Goal: Task Accomplishment & Management: Manage account settings

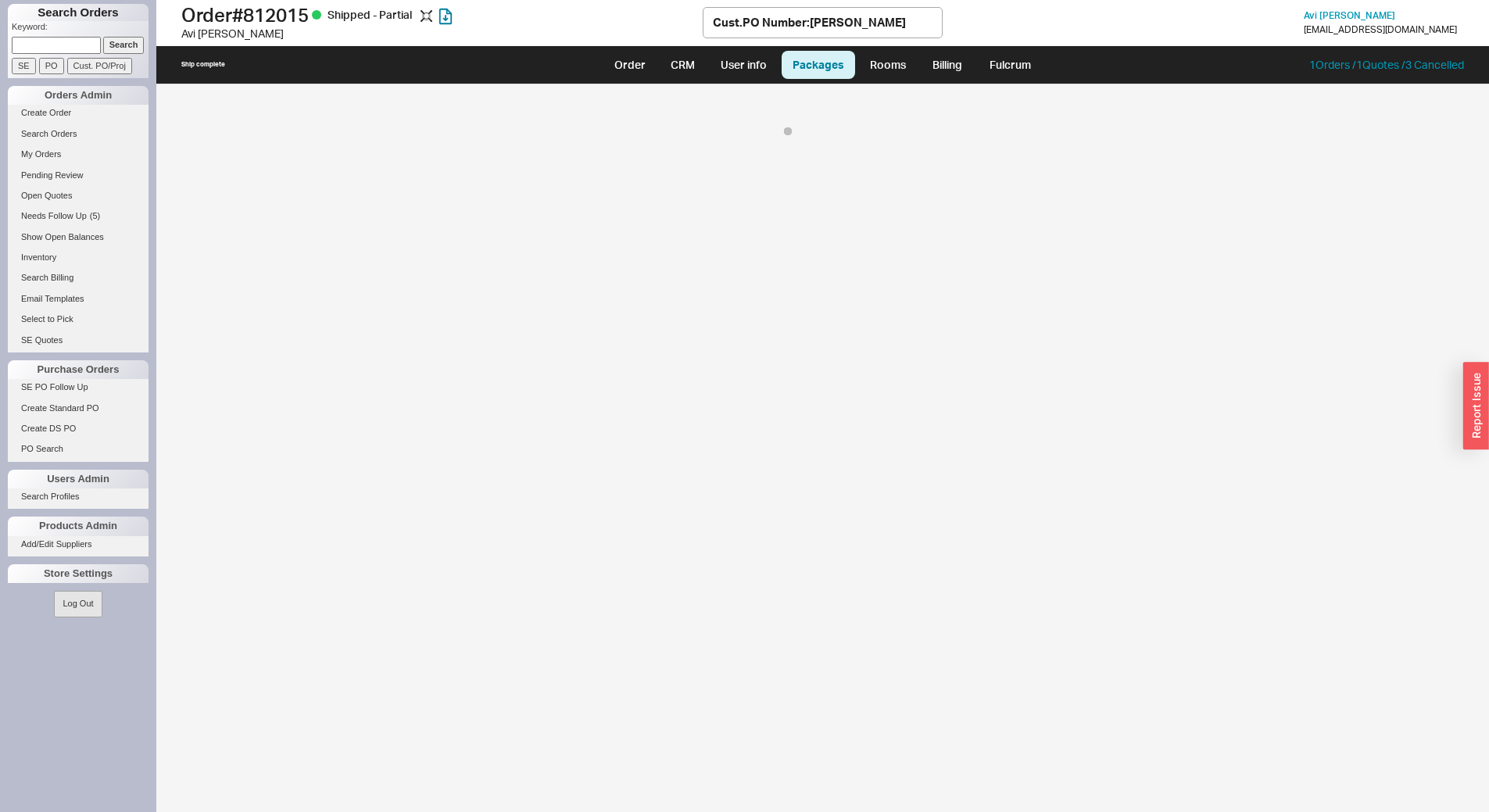
select select "8"
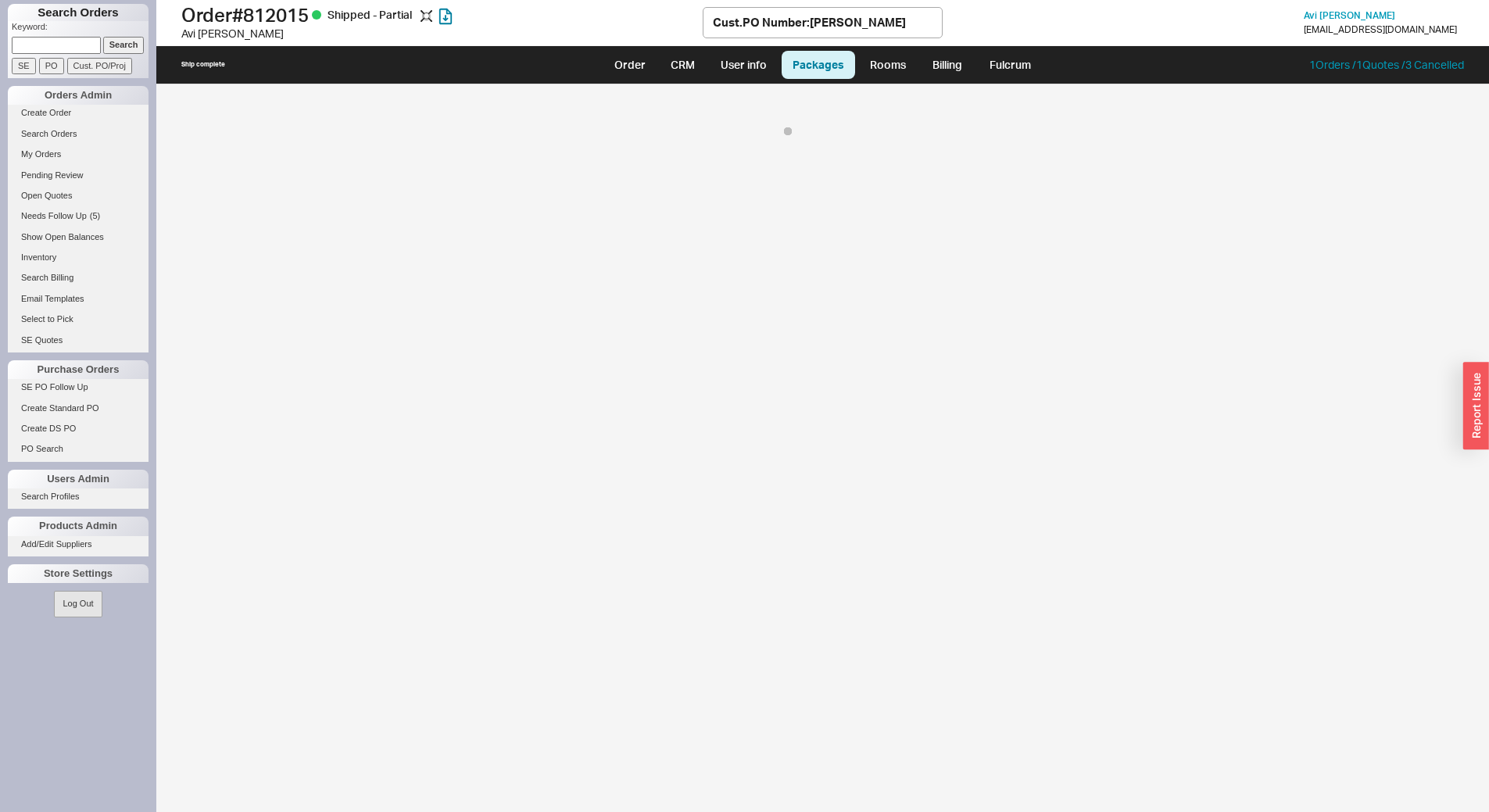
select select "8"
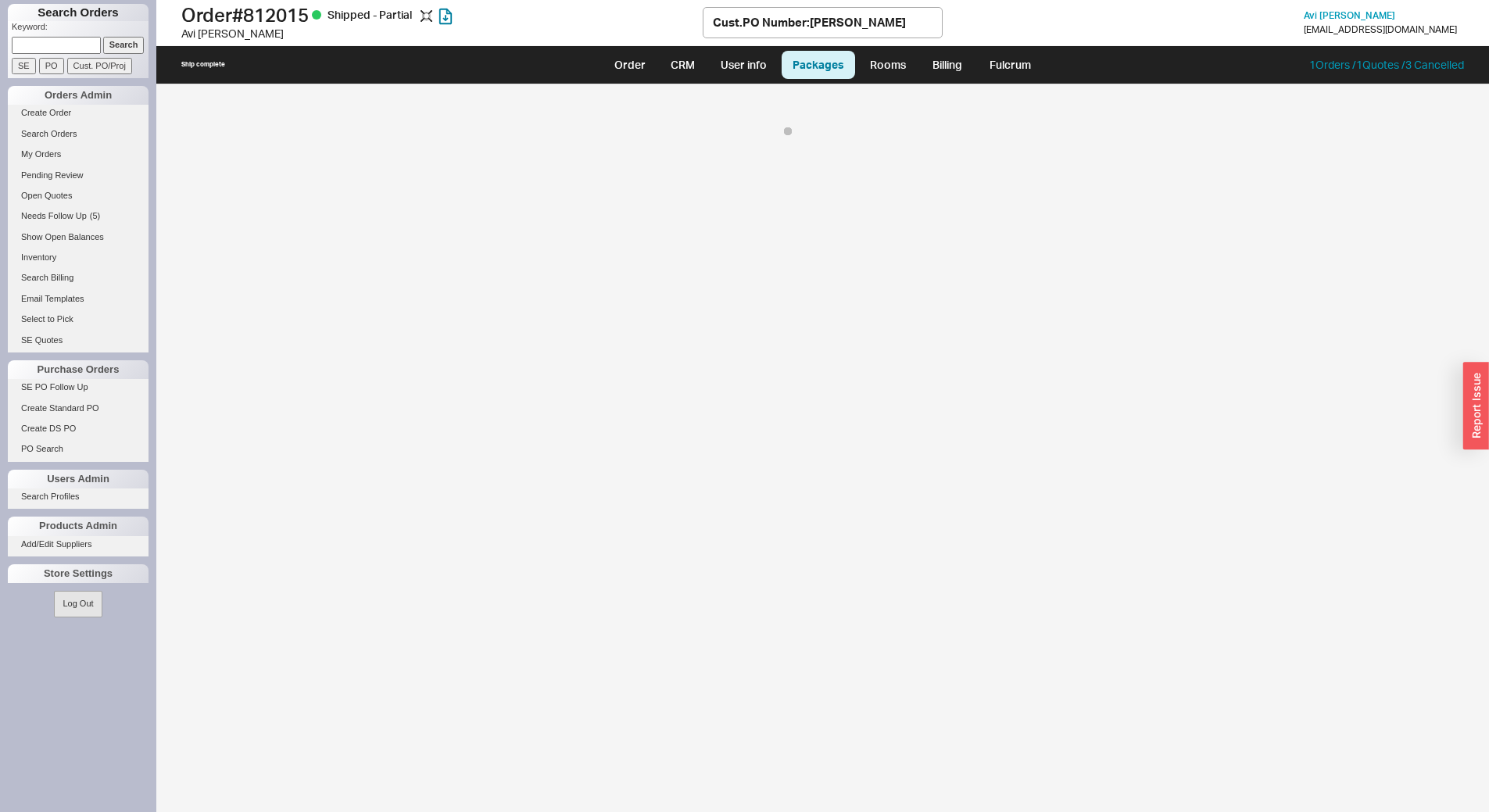
select select "8"
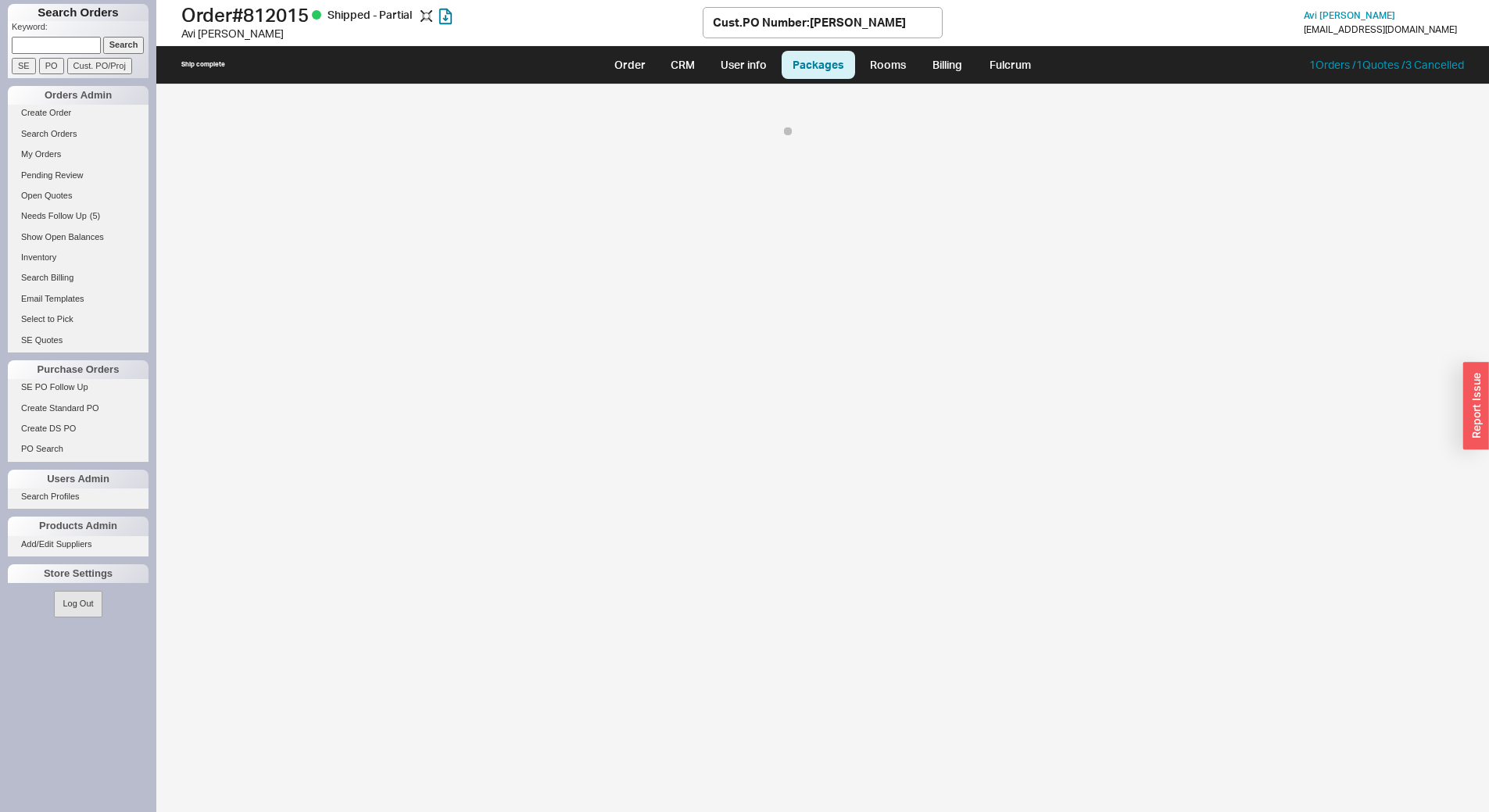
select select "8"
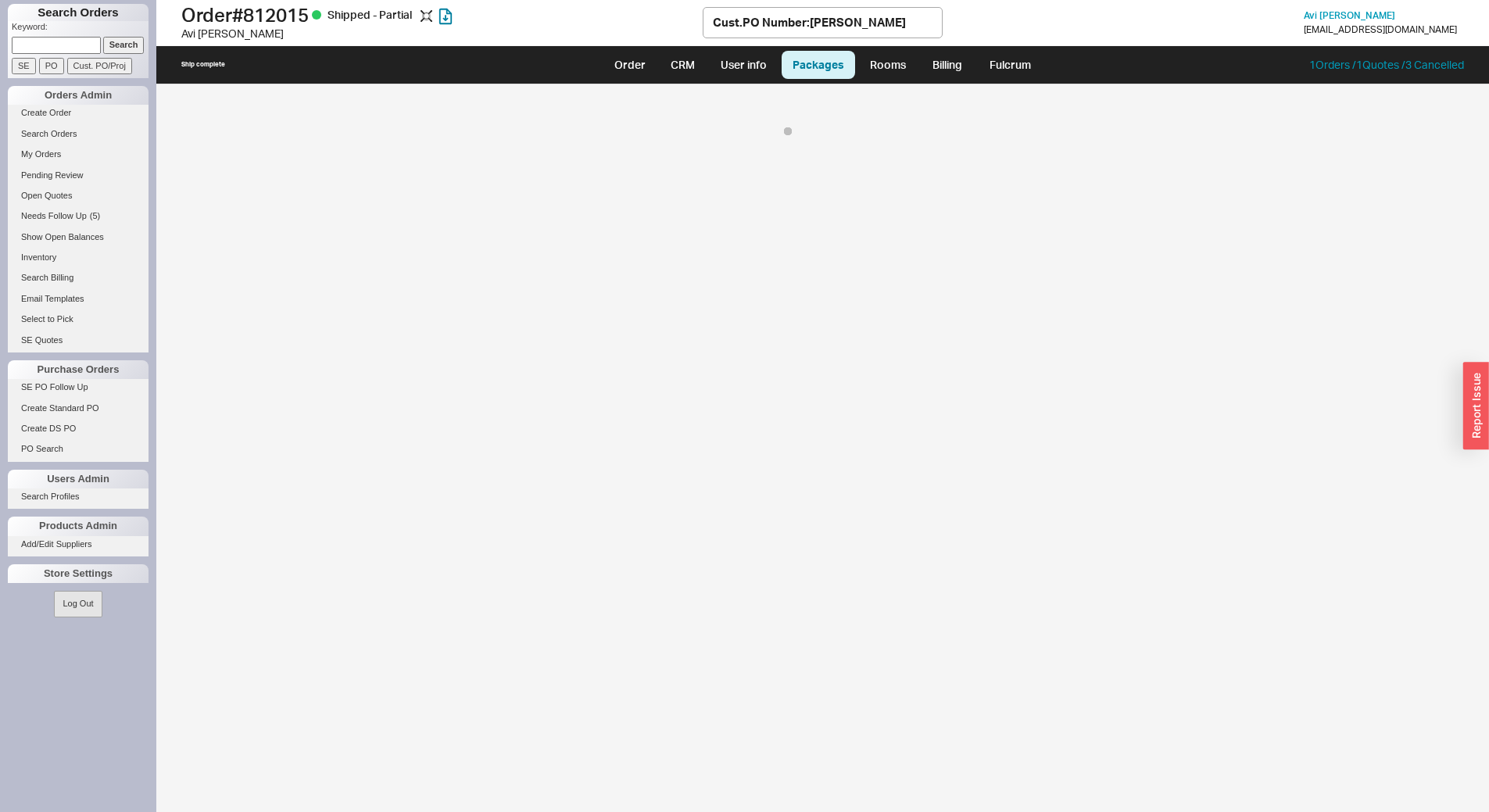
select select "8"
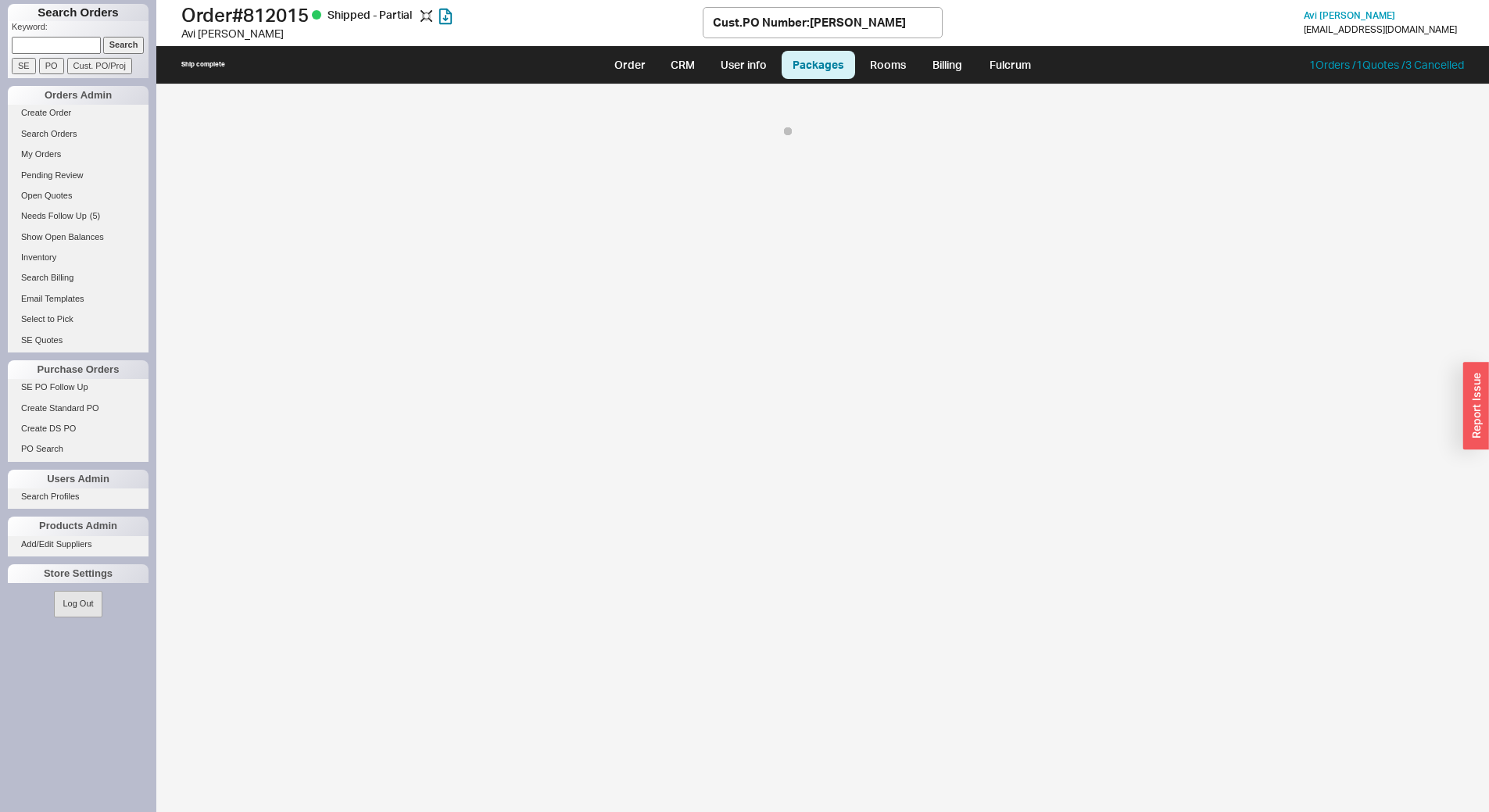
select select "8"
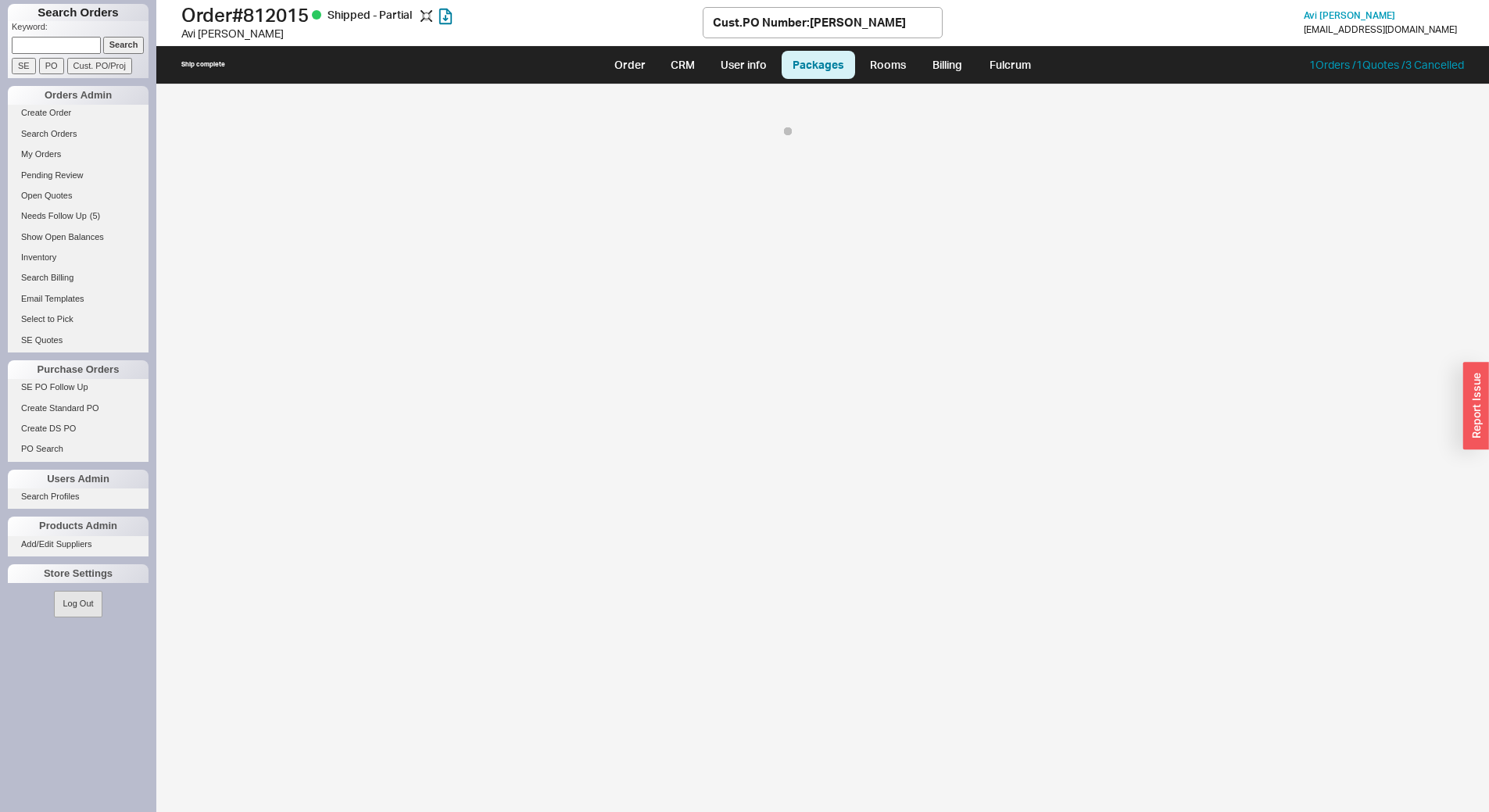
select select "8"
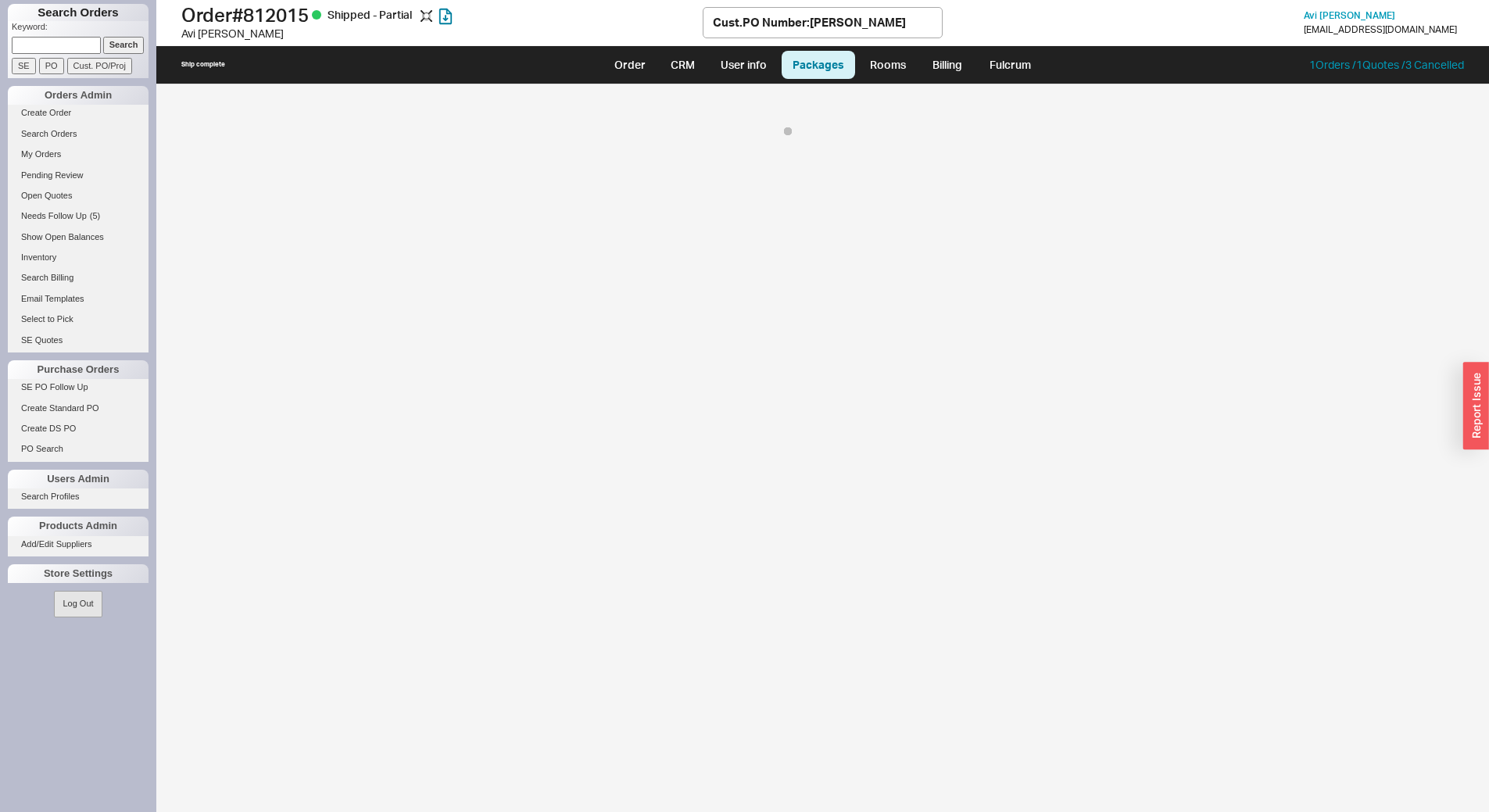
select select "8"
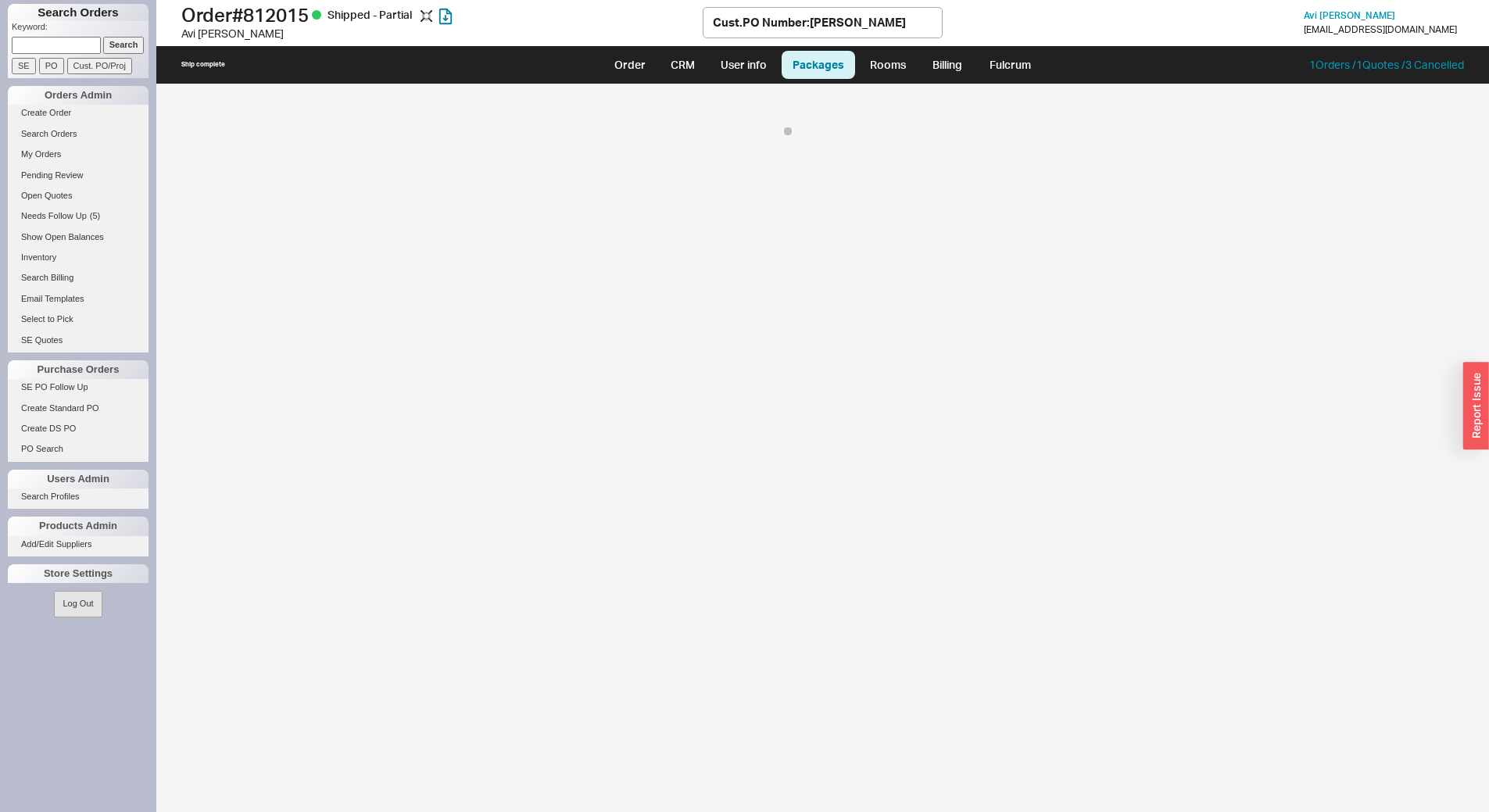
select select "8"
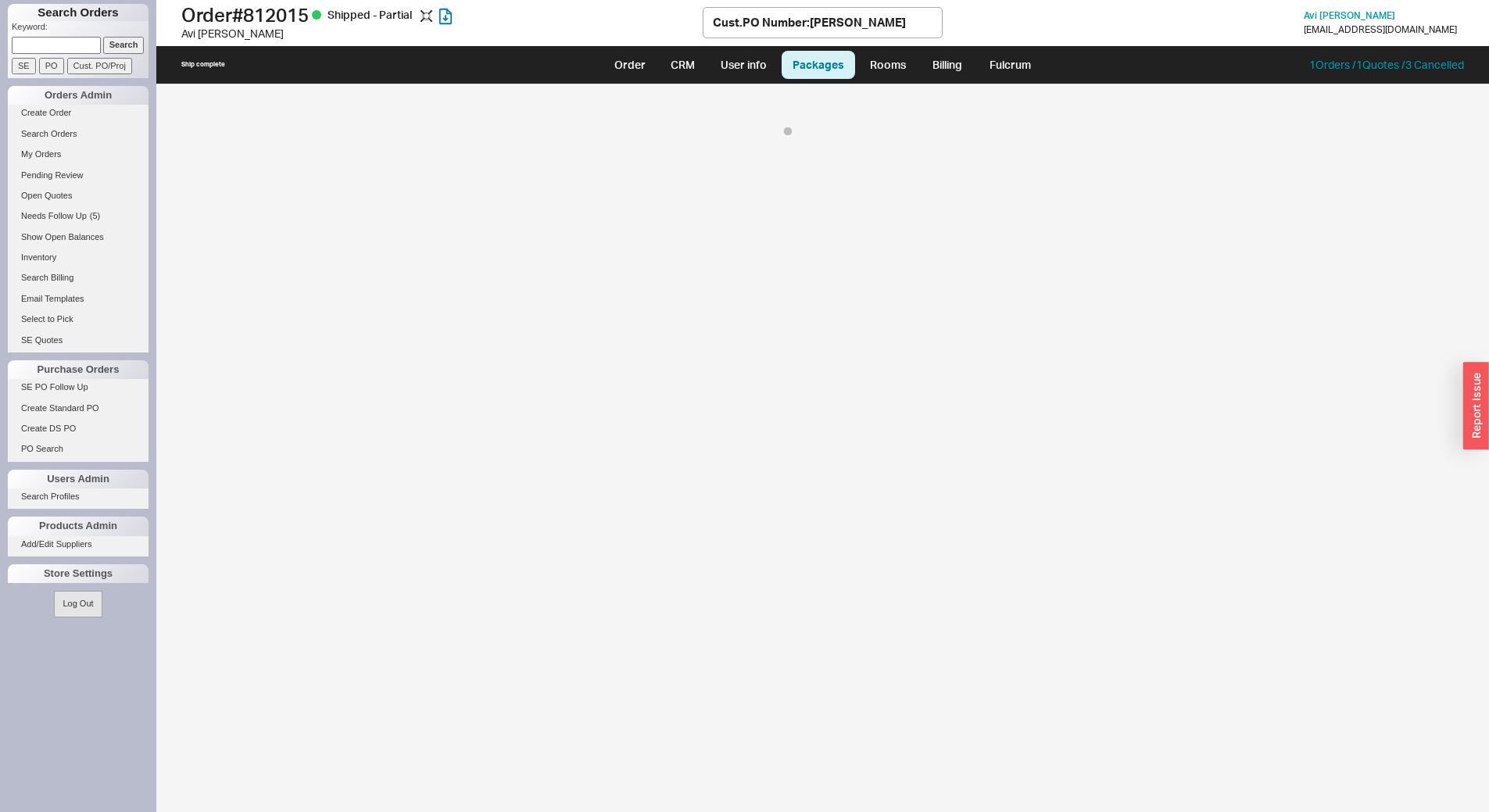
select select "8"
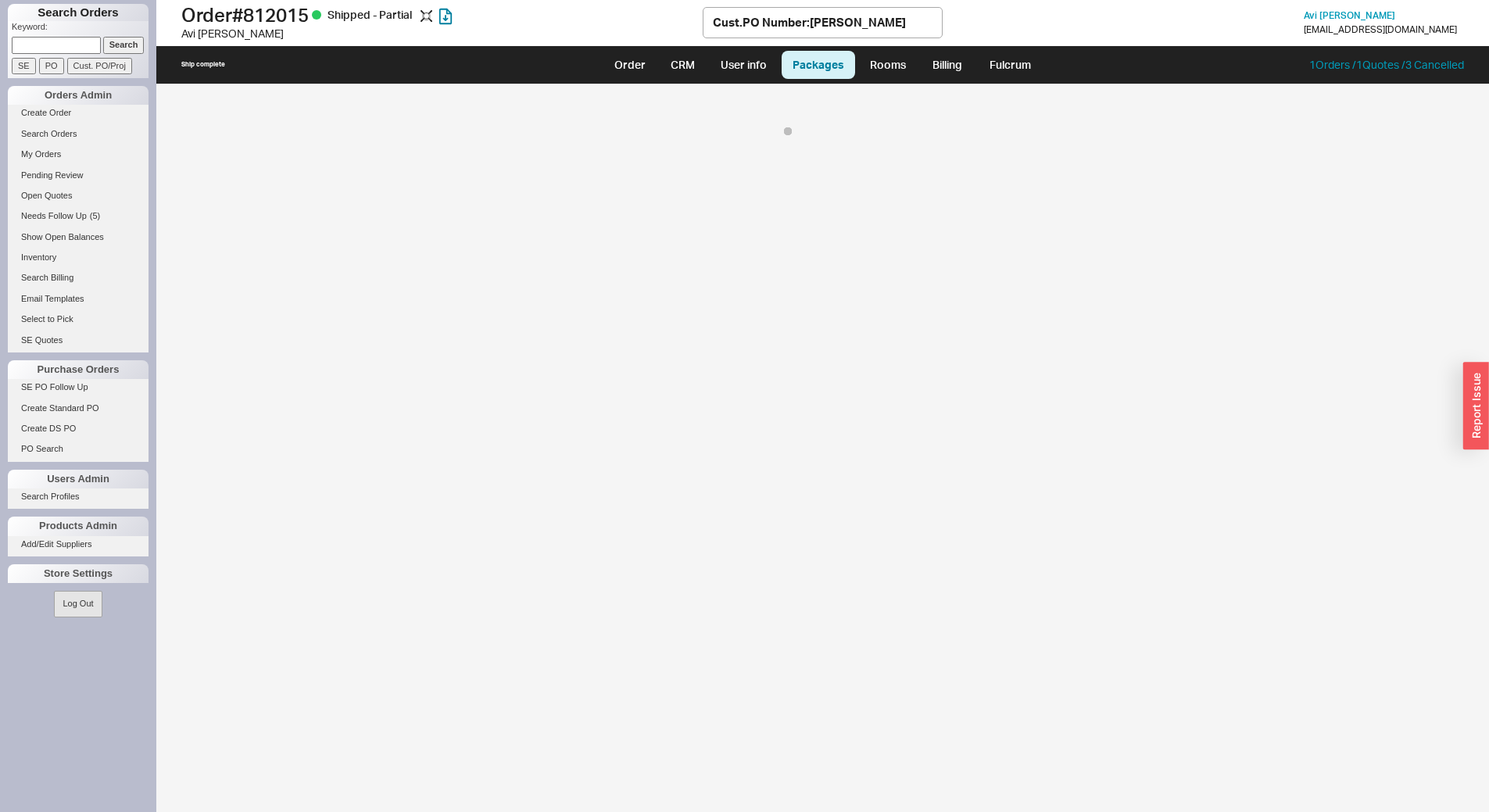
select select "8"
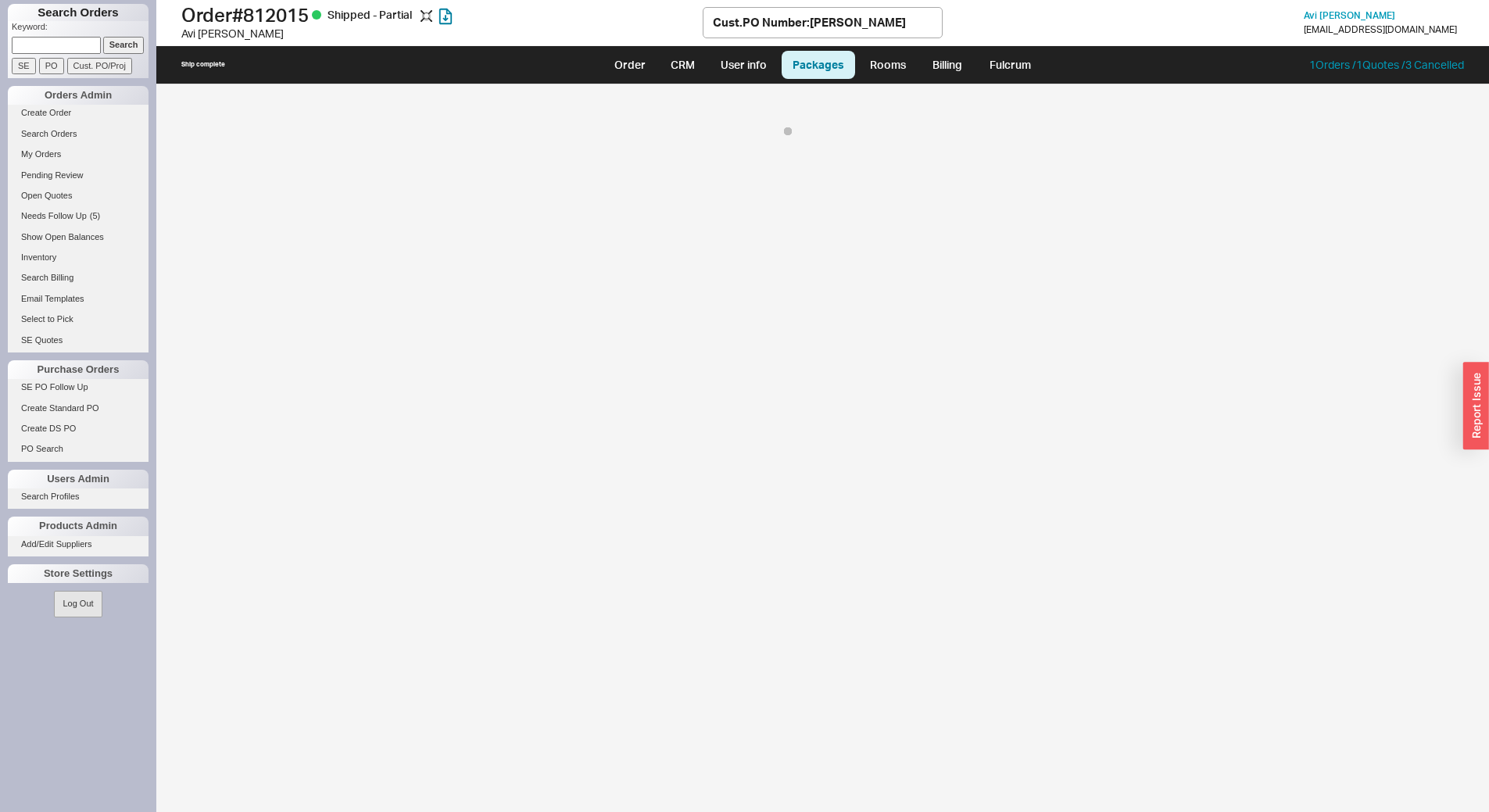
select select "8"
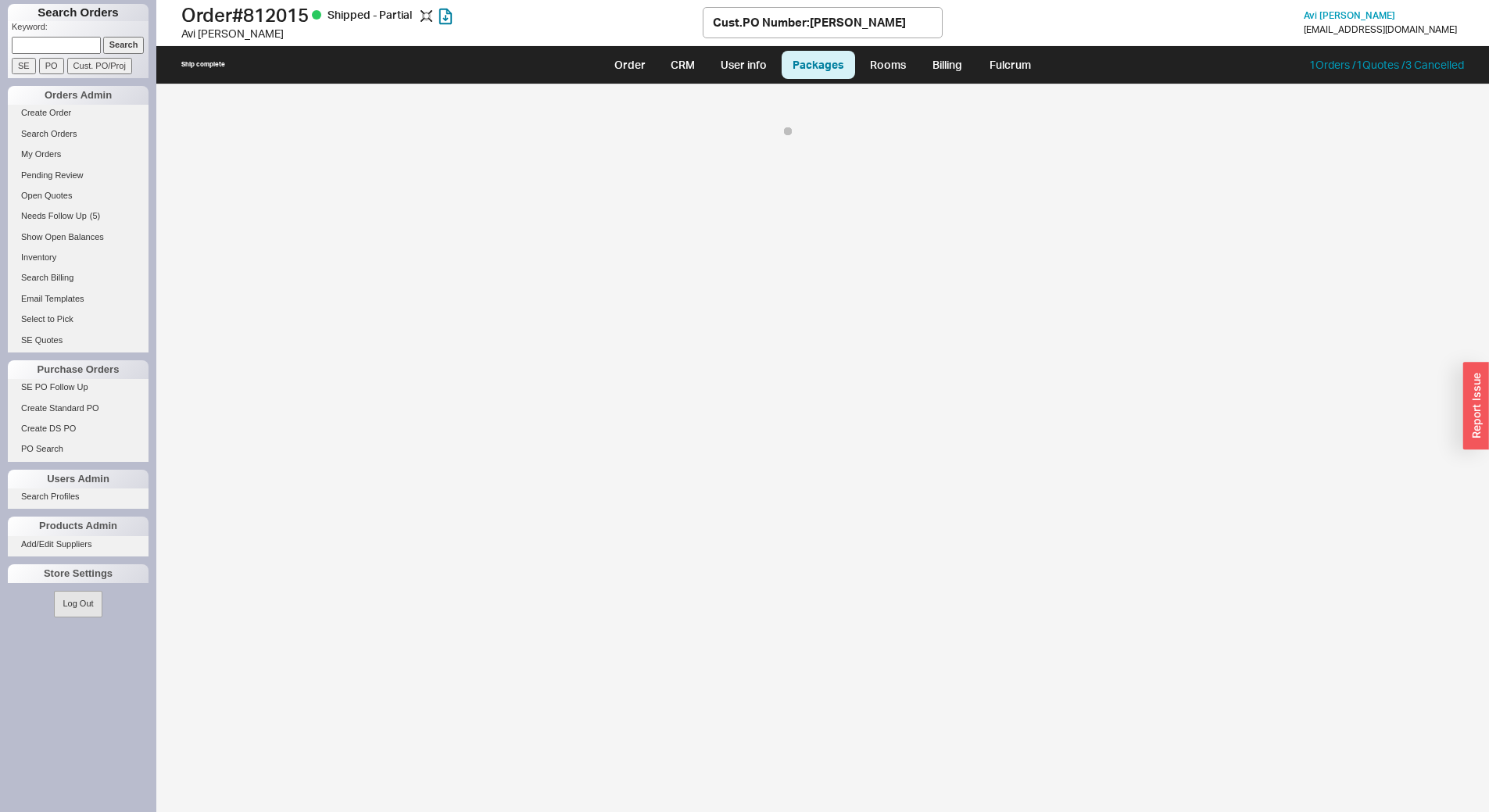
select select "8"
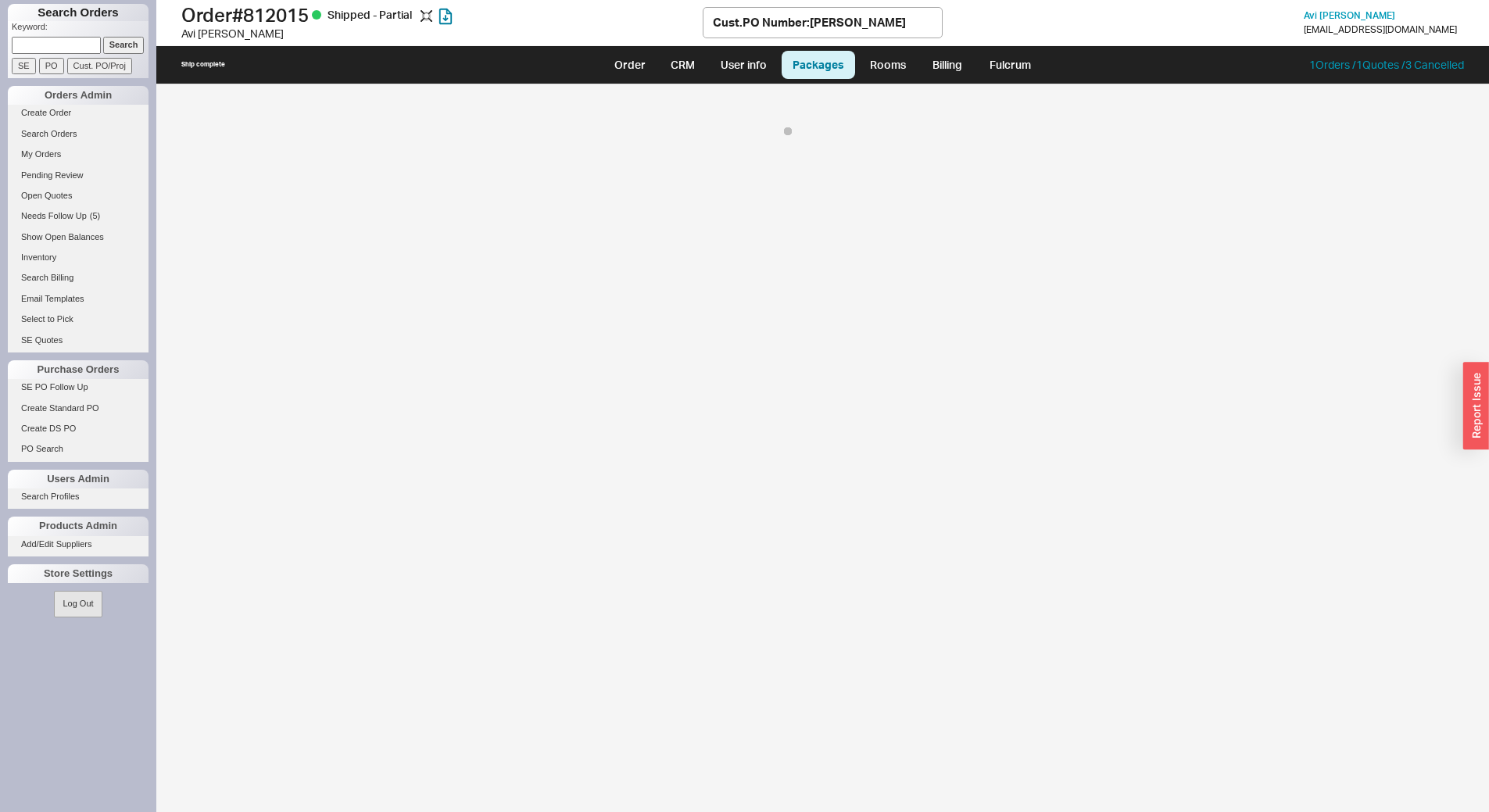
select select "8"
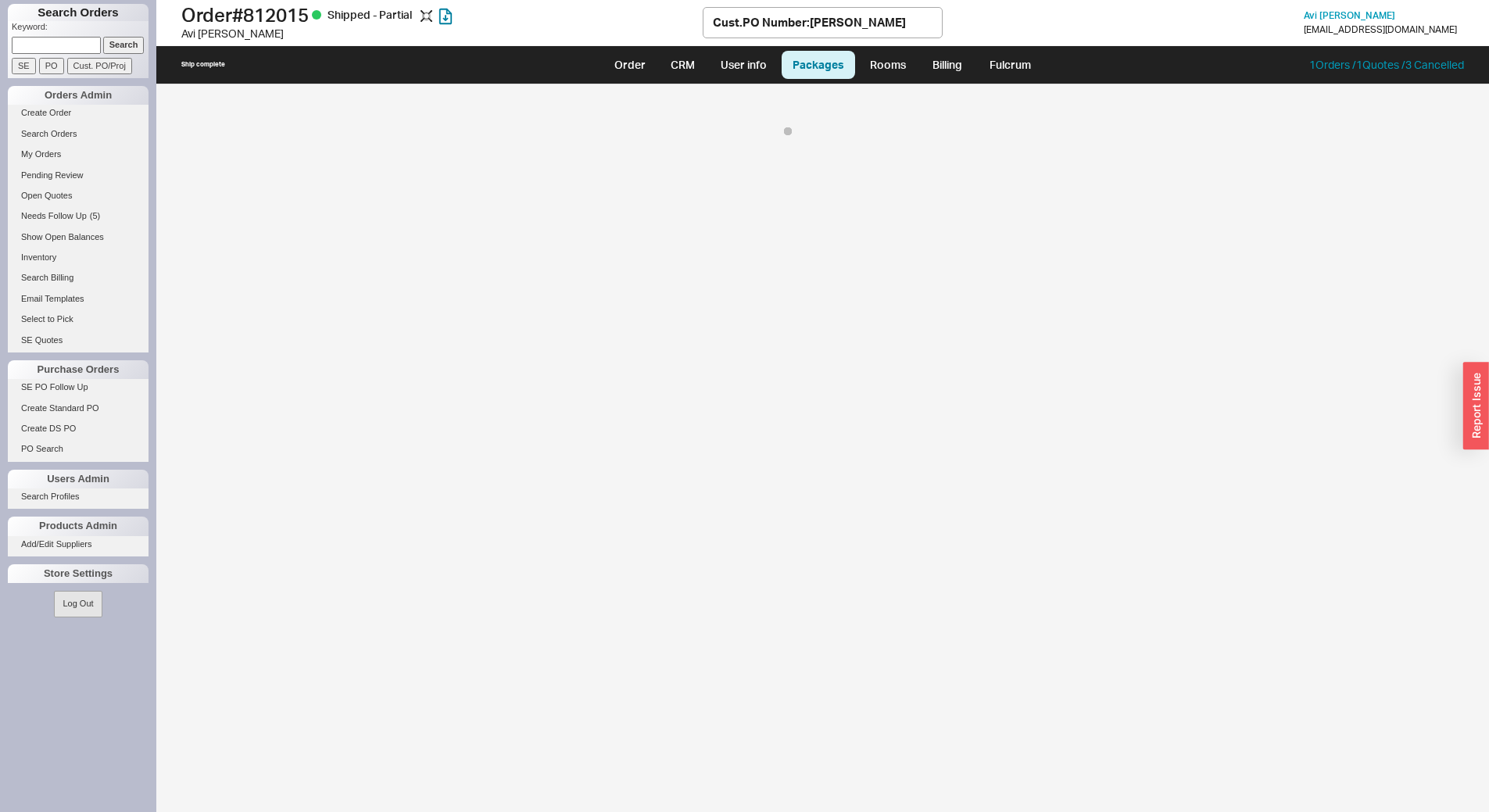
select select "8"
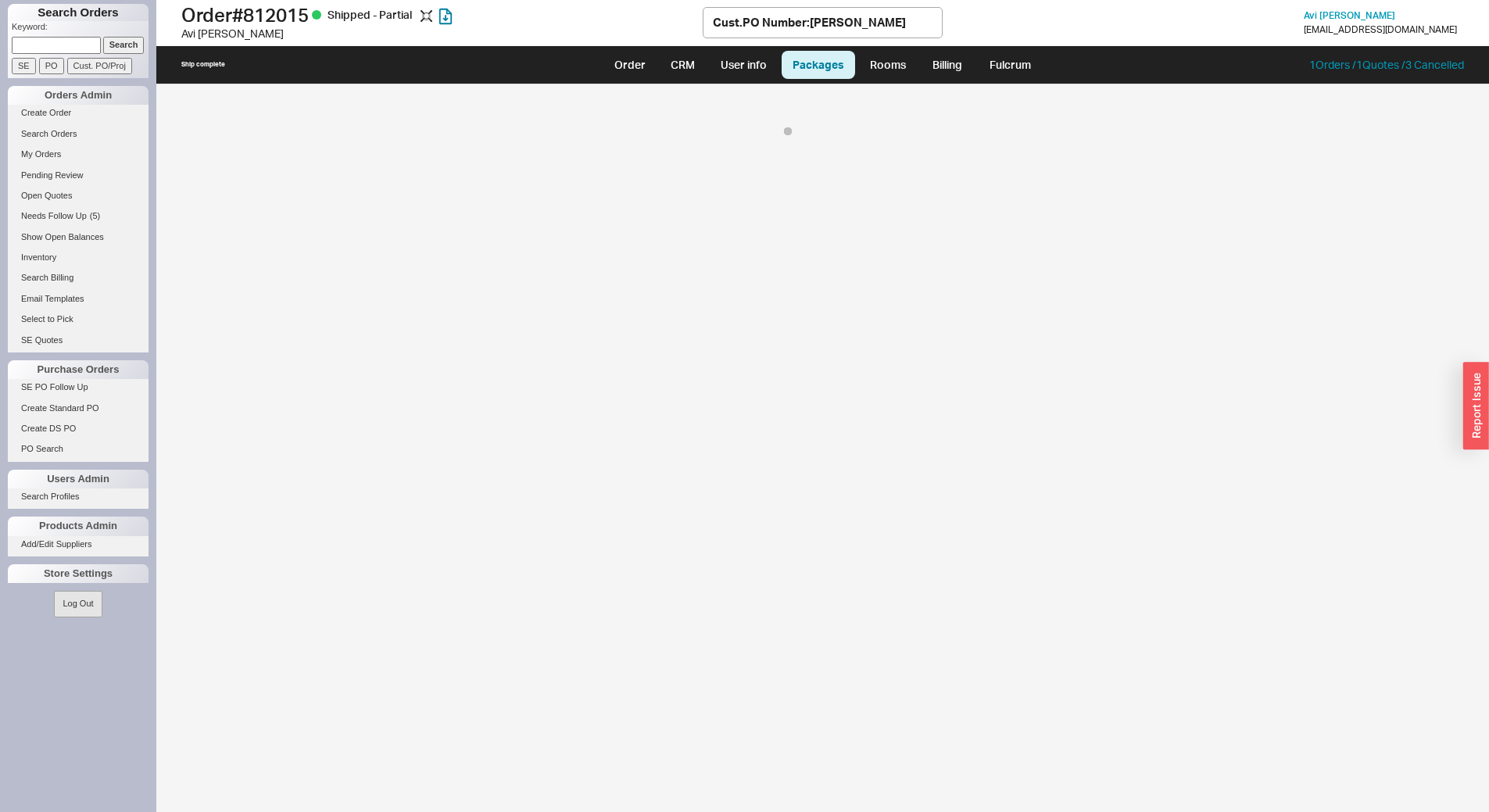
select select "8"
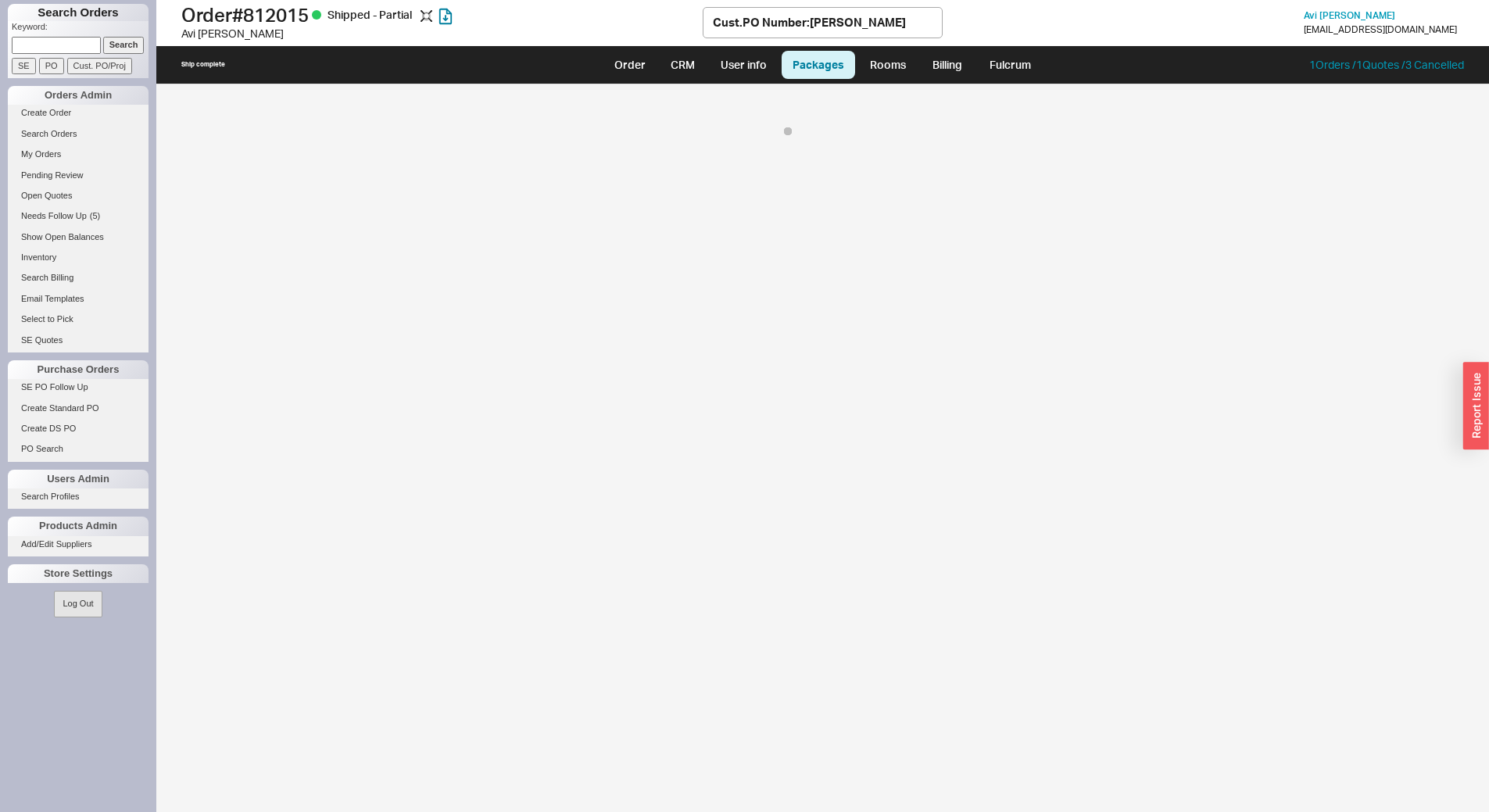
select select "8"
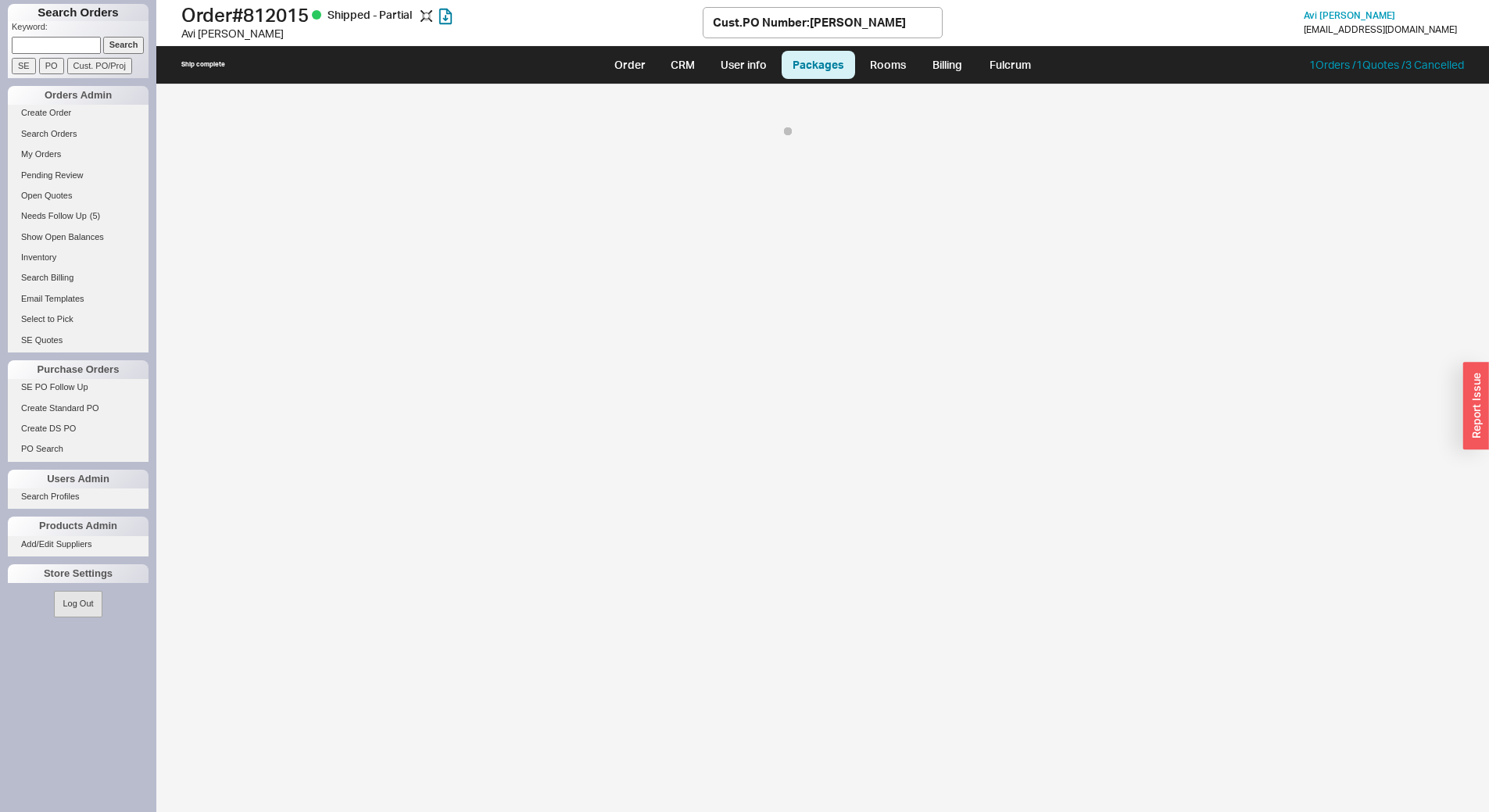
select select "8"
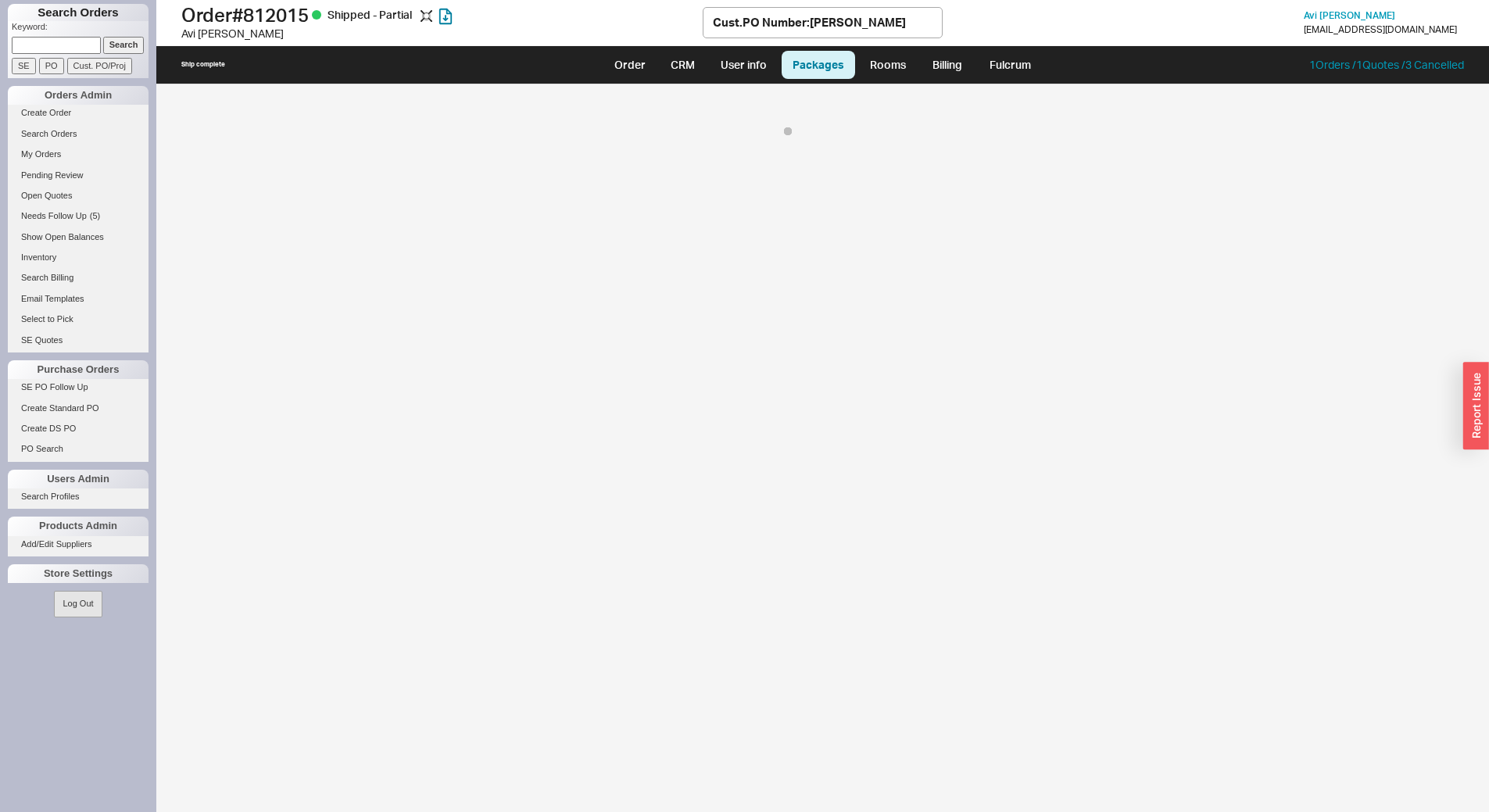
select select "8"
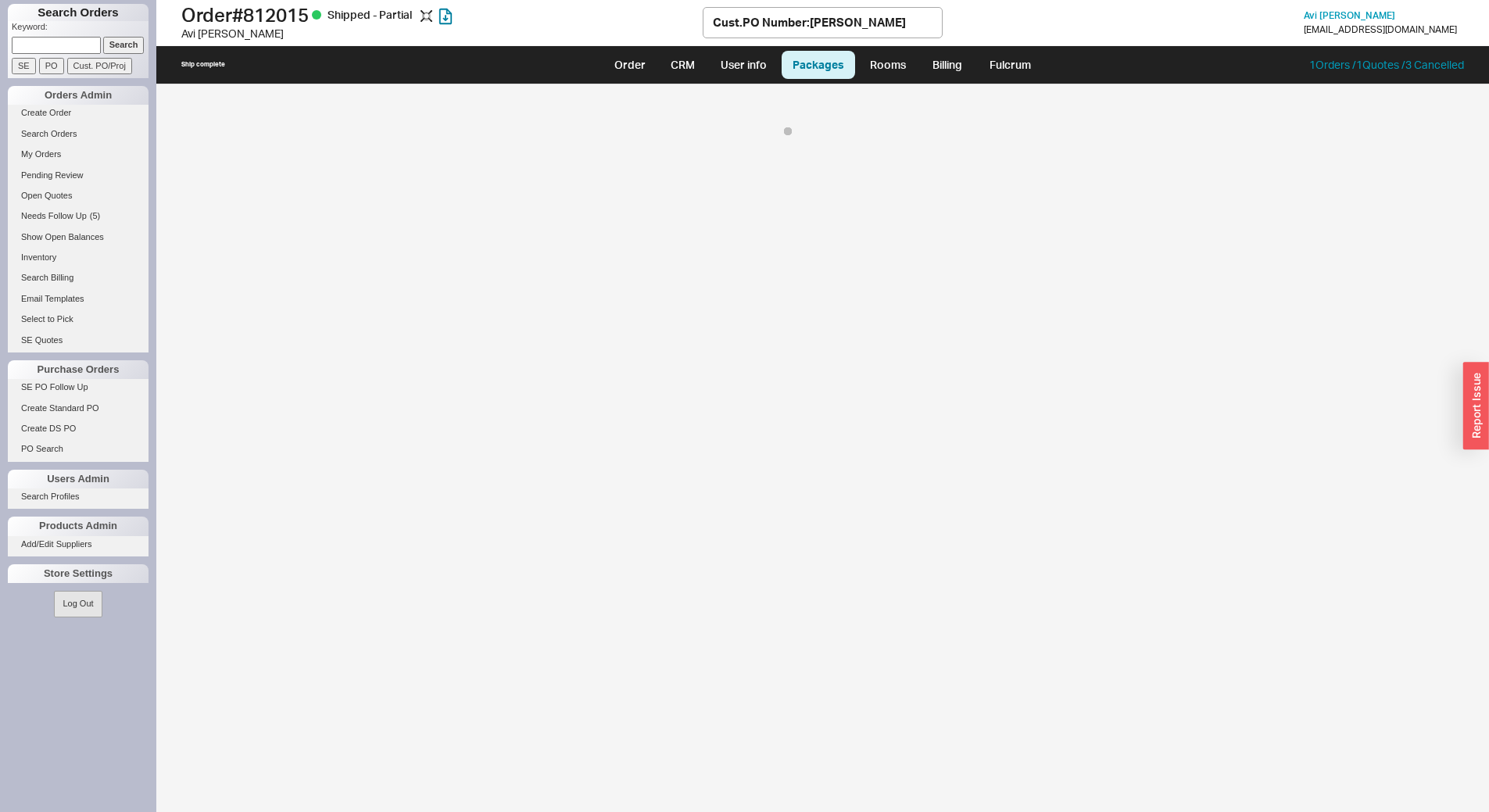
select select "8"
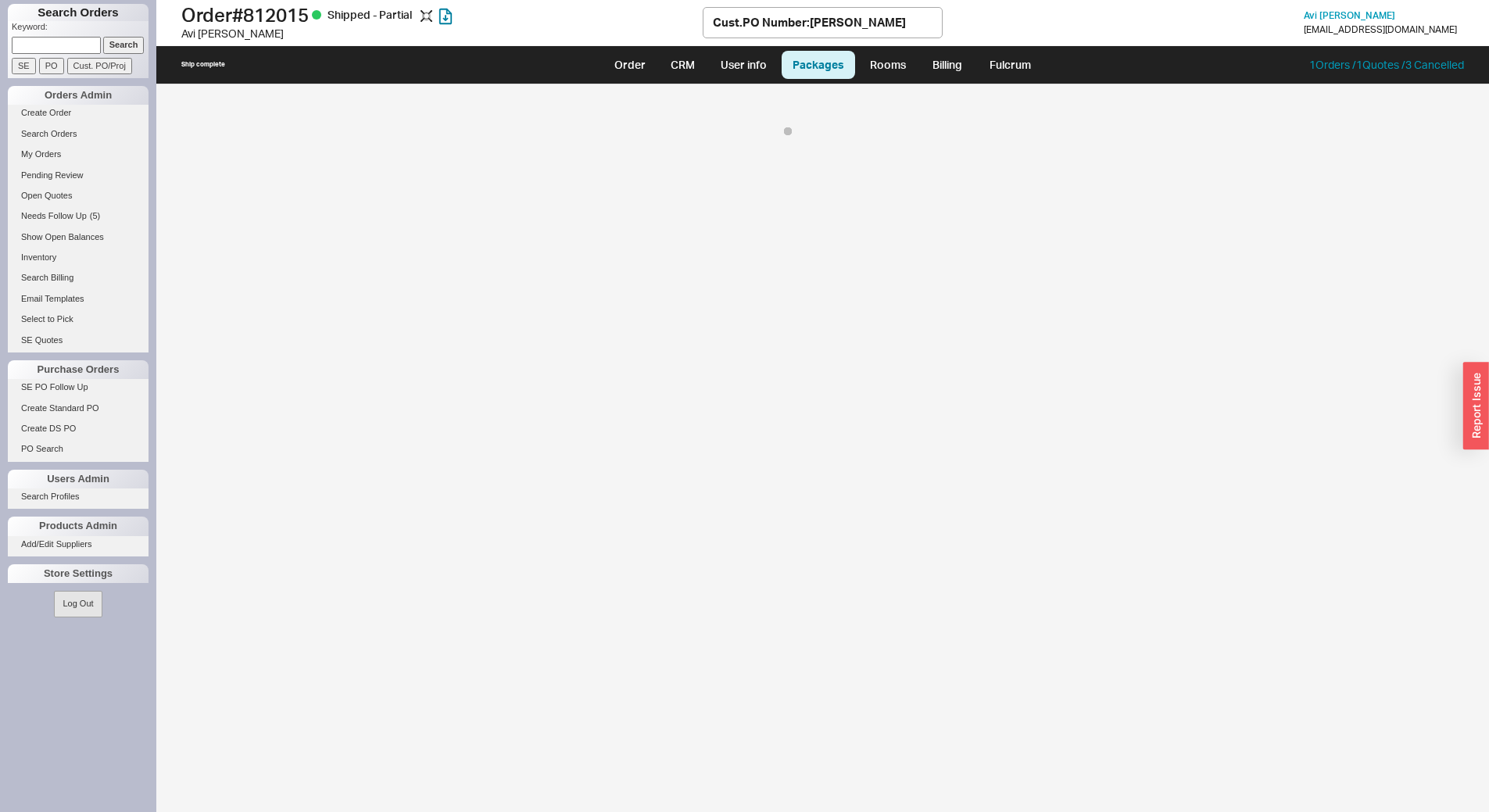
select select "8"
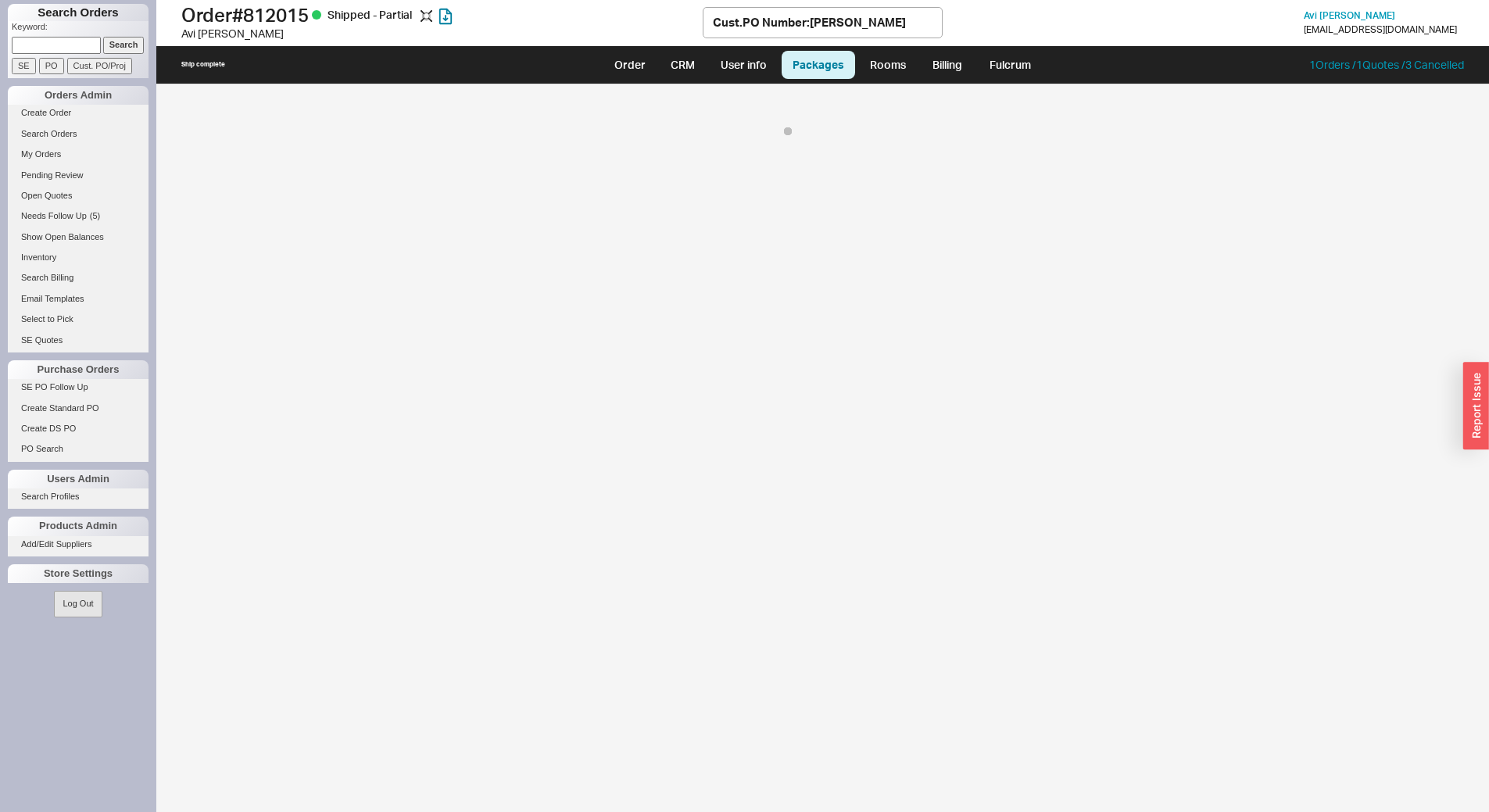
select select "8"
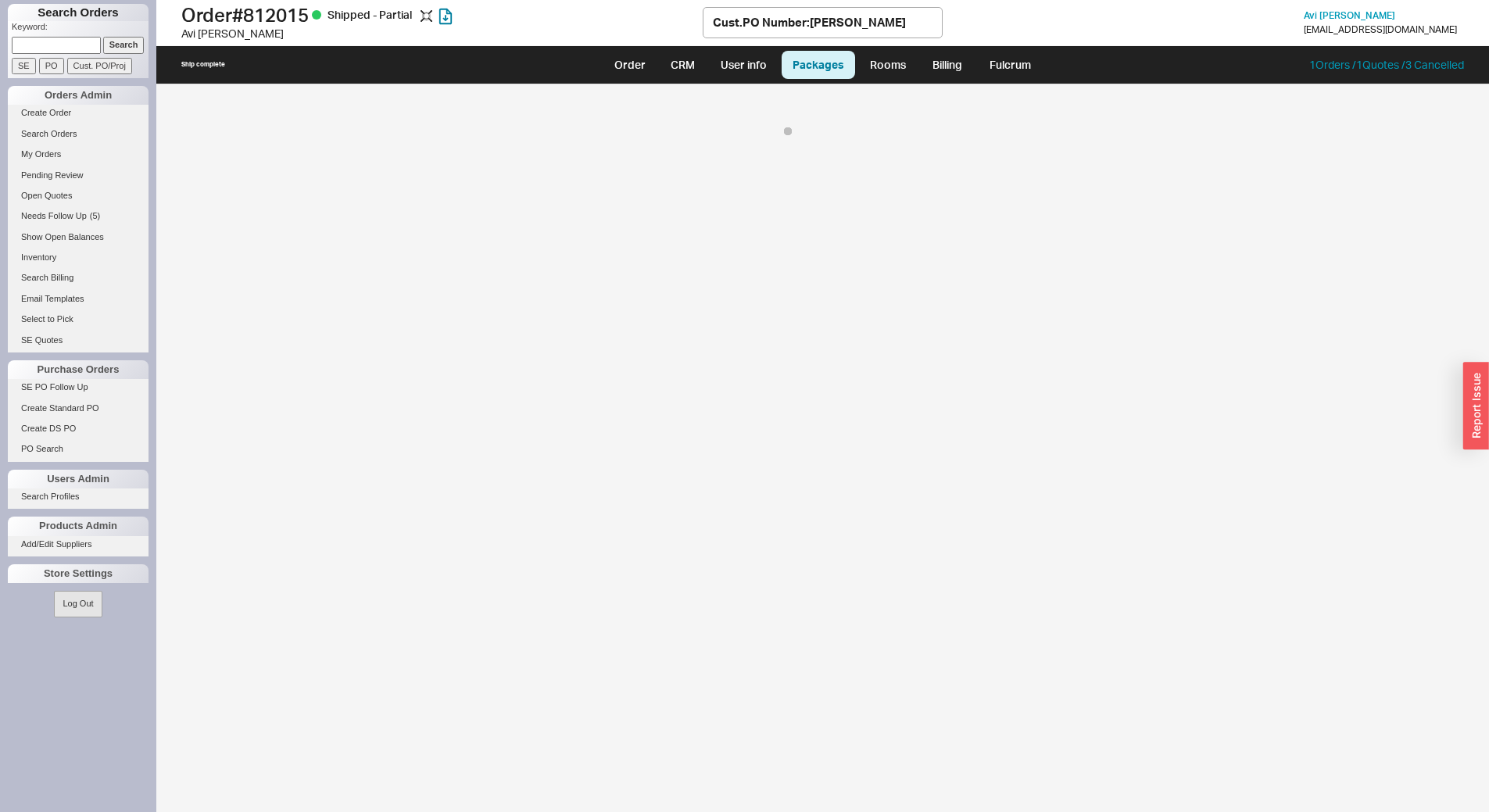
select select "8"
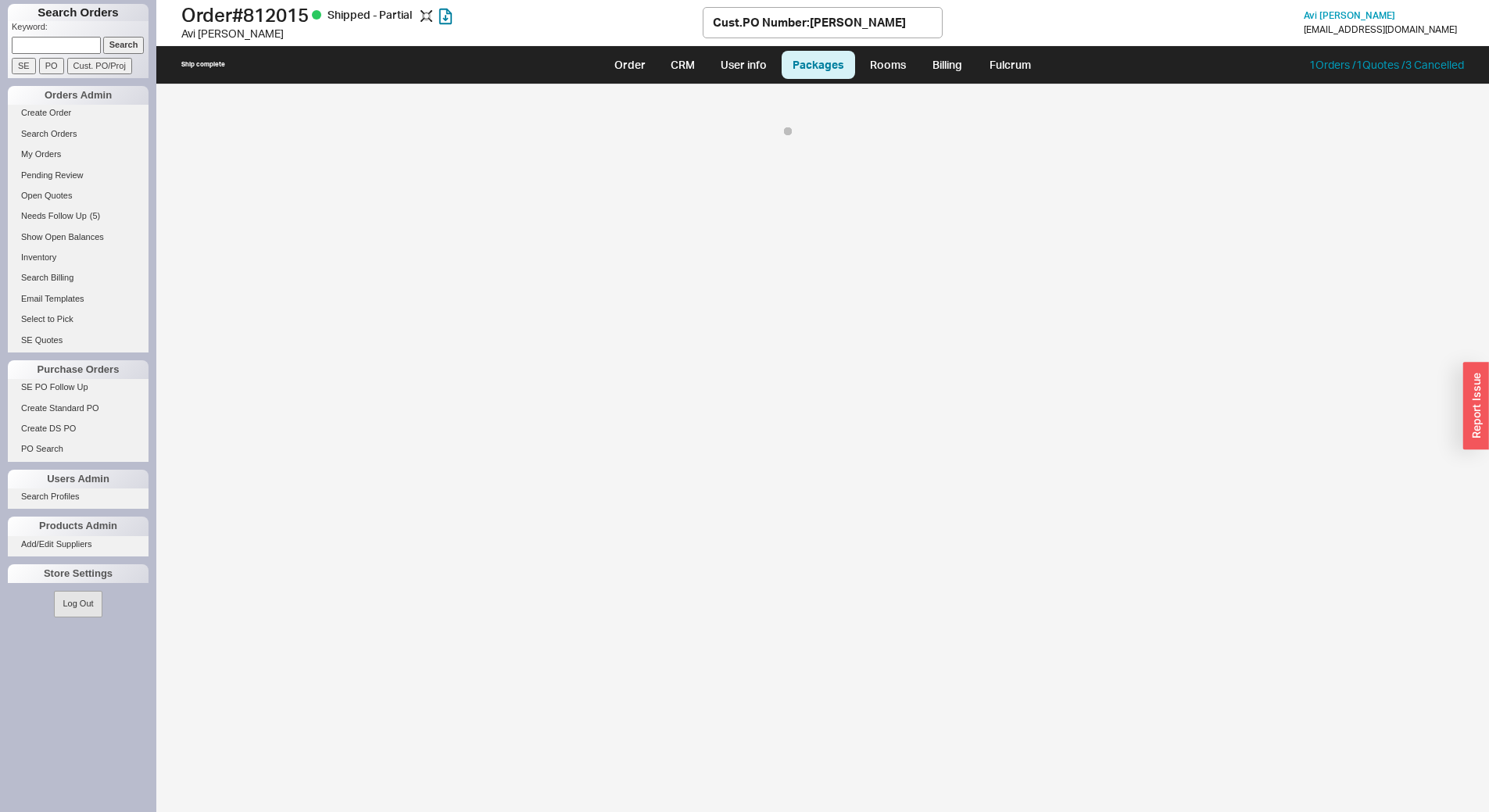
select select "8"
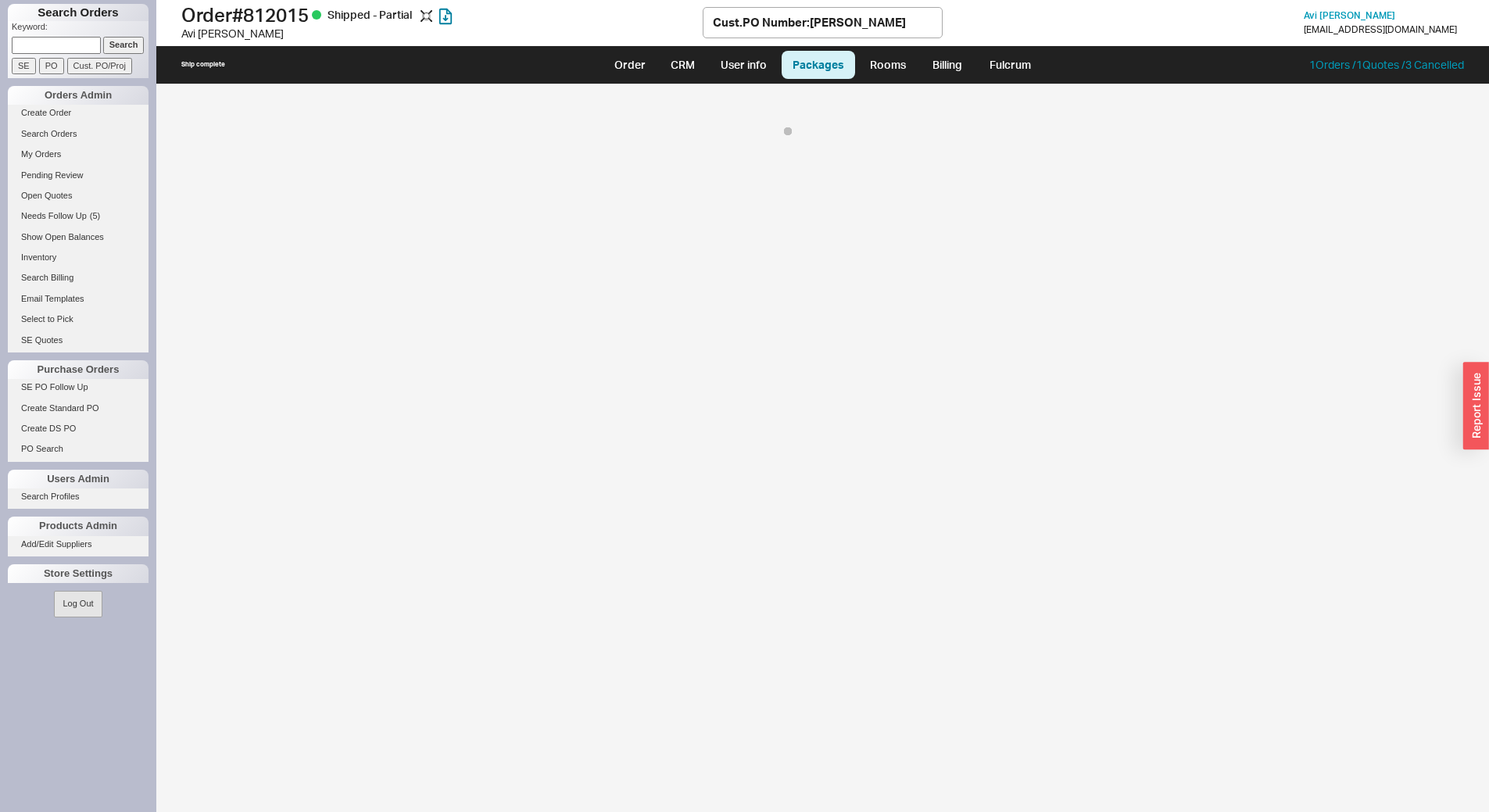
select select "8"
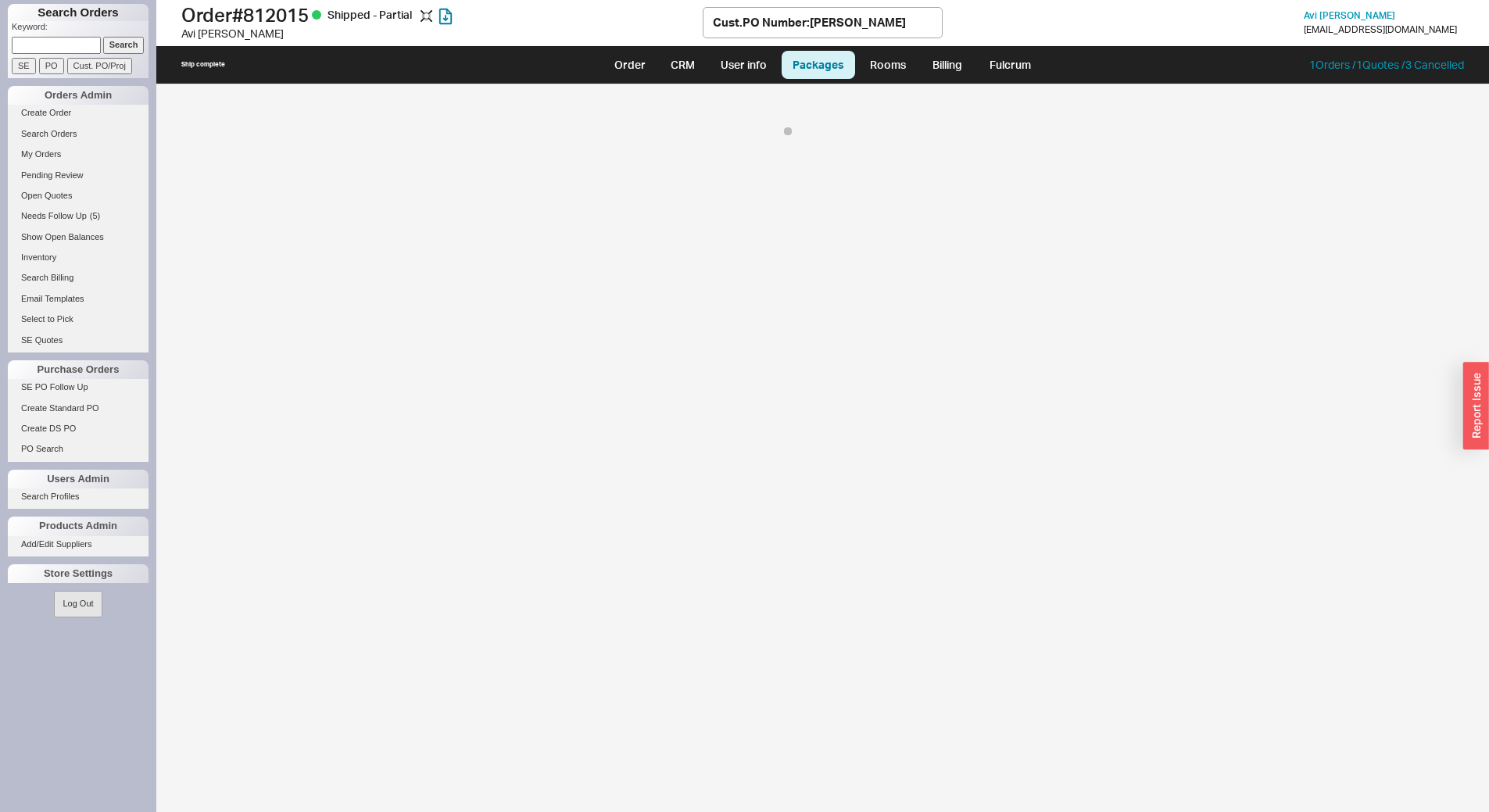
select select "8"
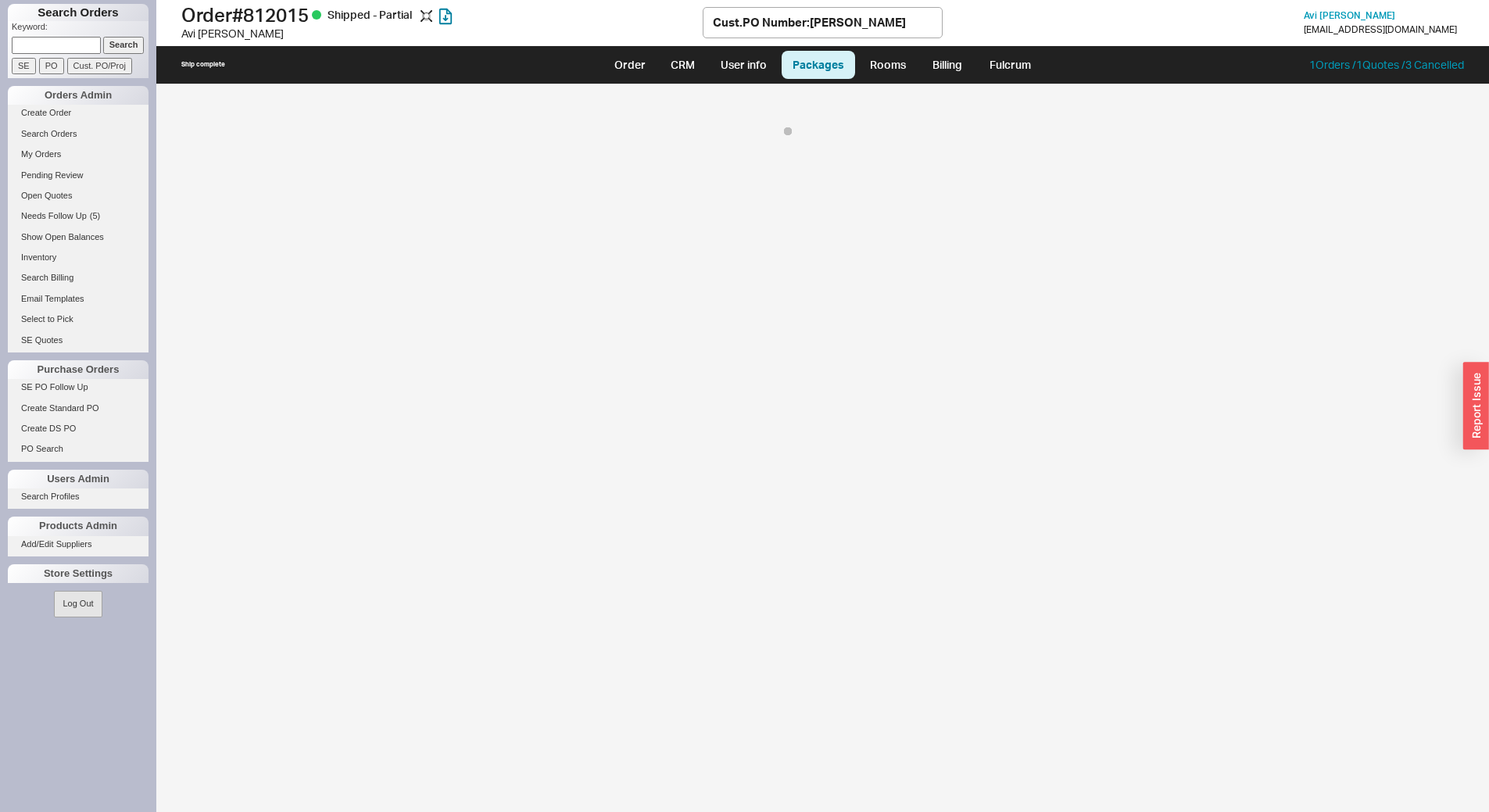
select select "8"
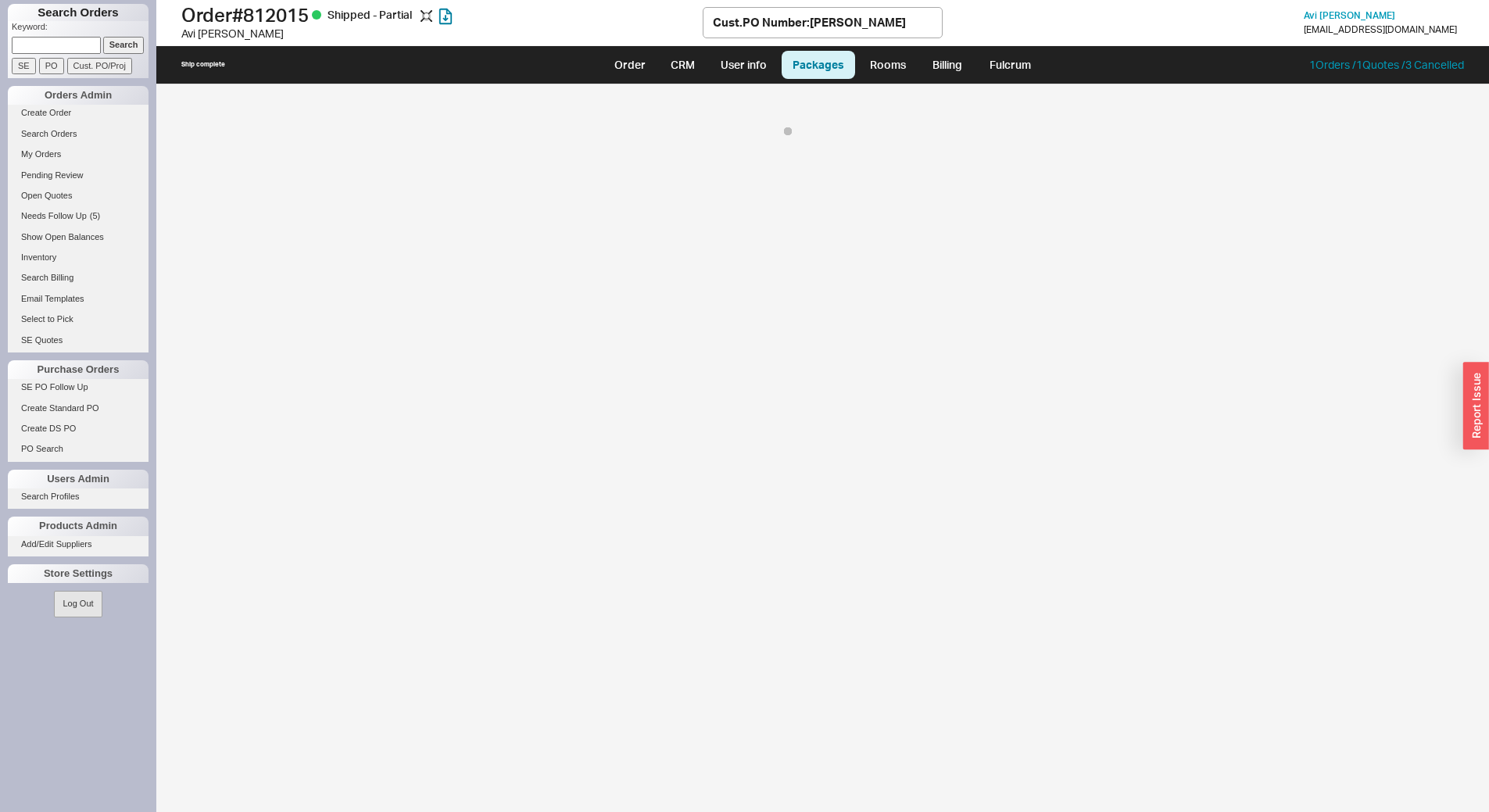
select select "8"
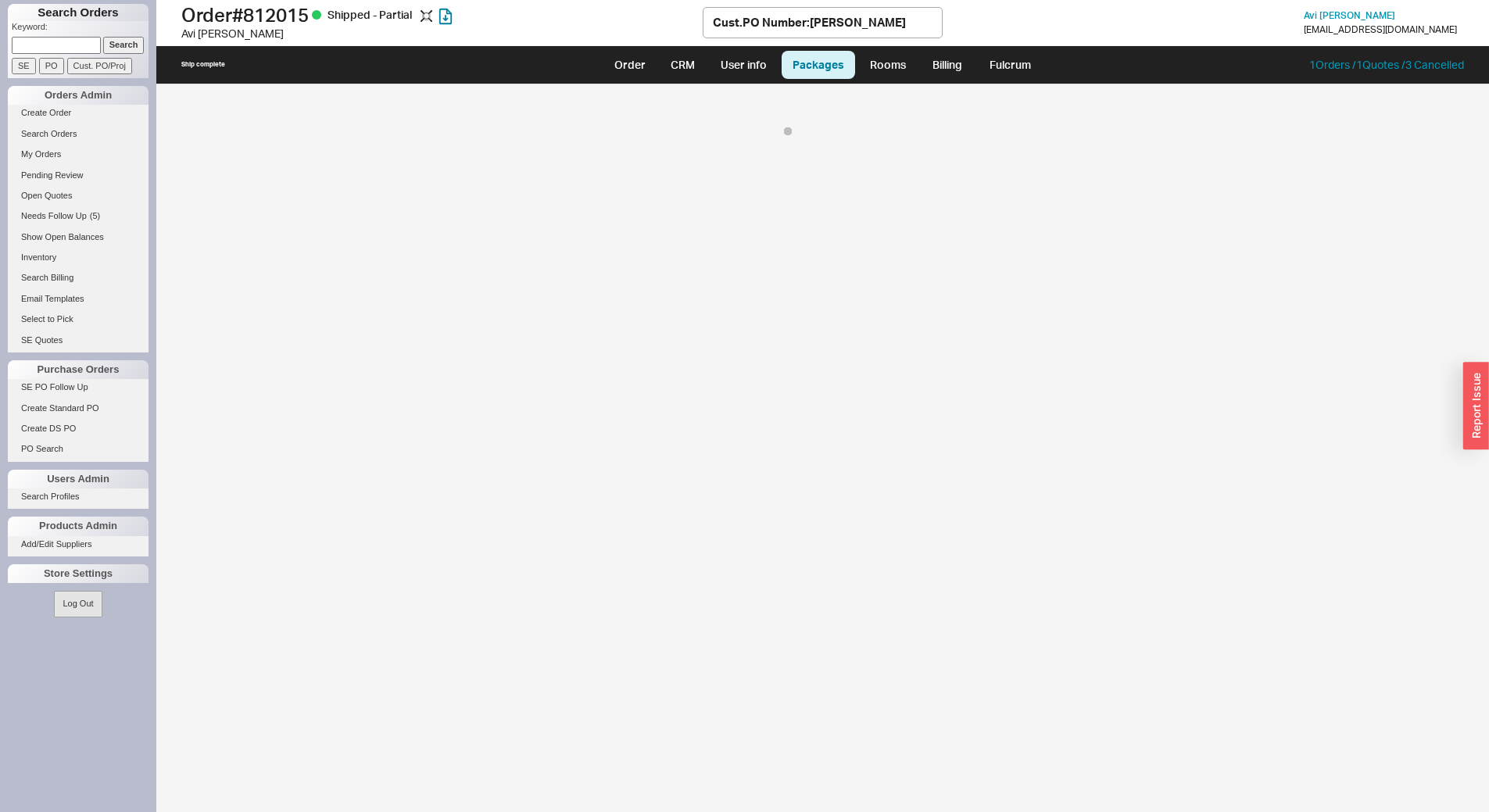
select select "8"
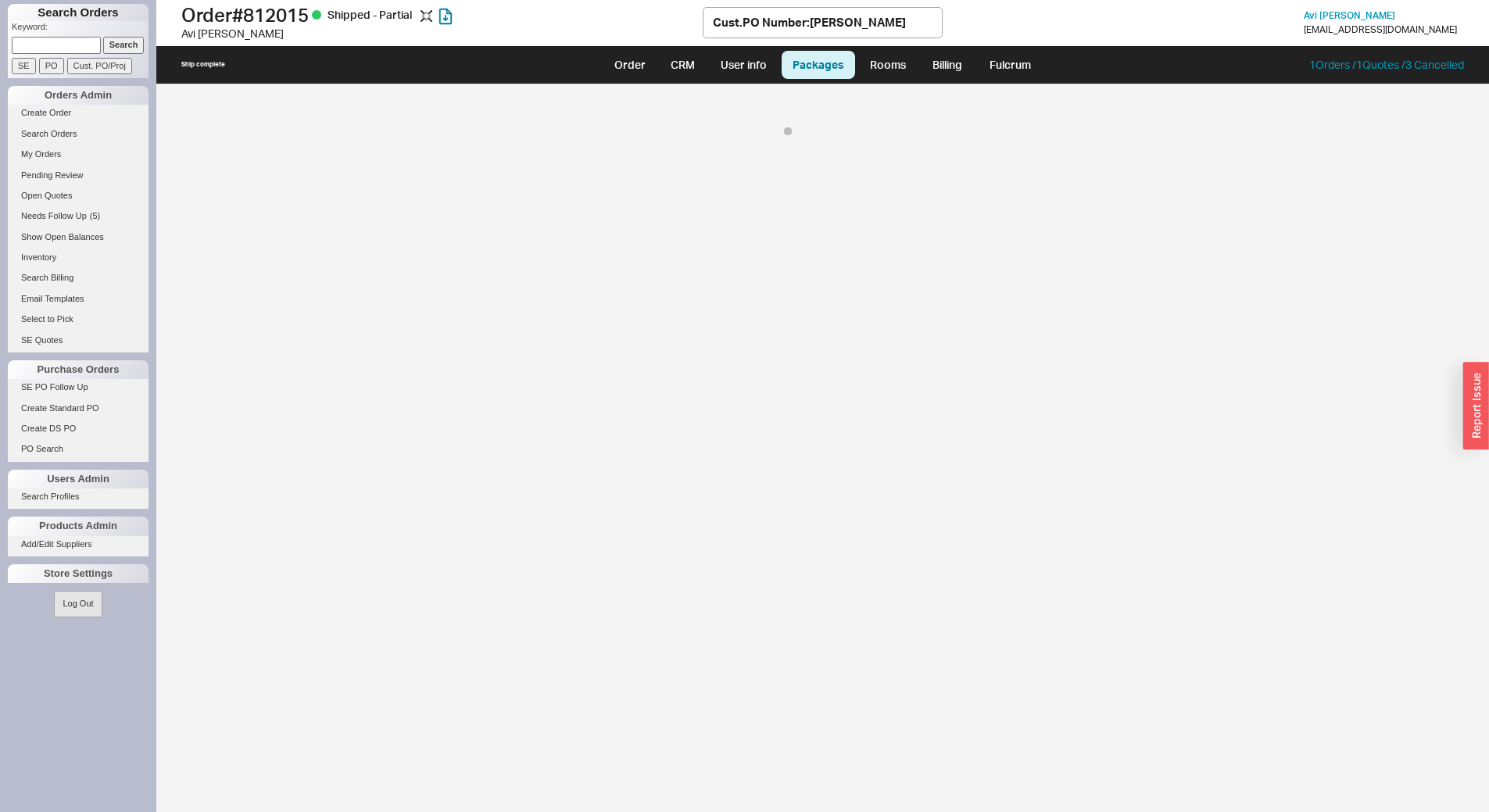
select select "8"
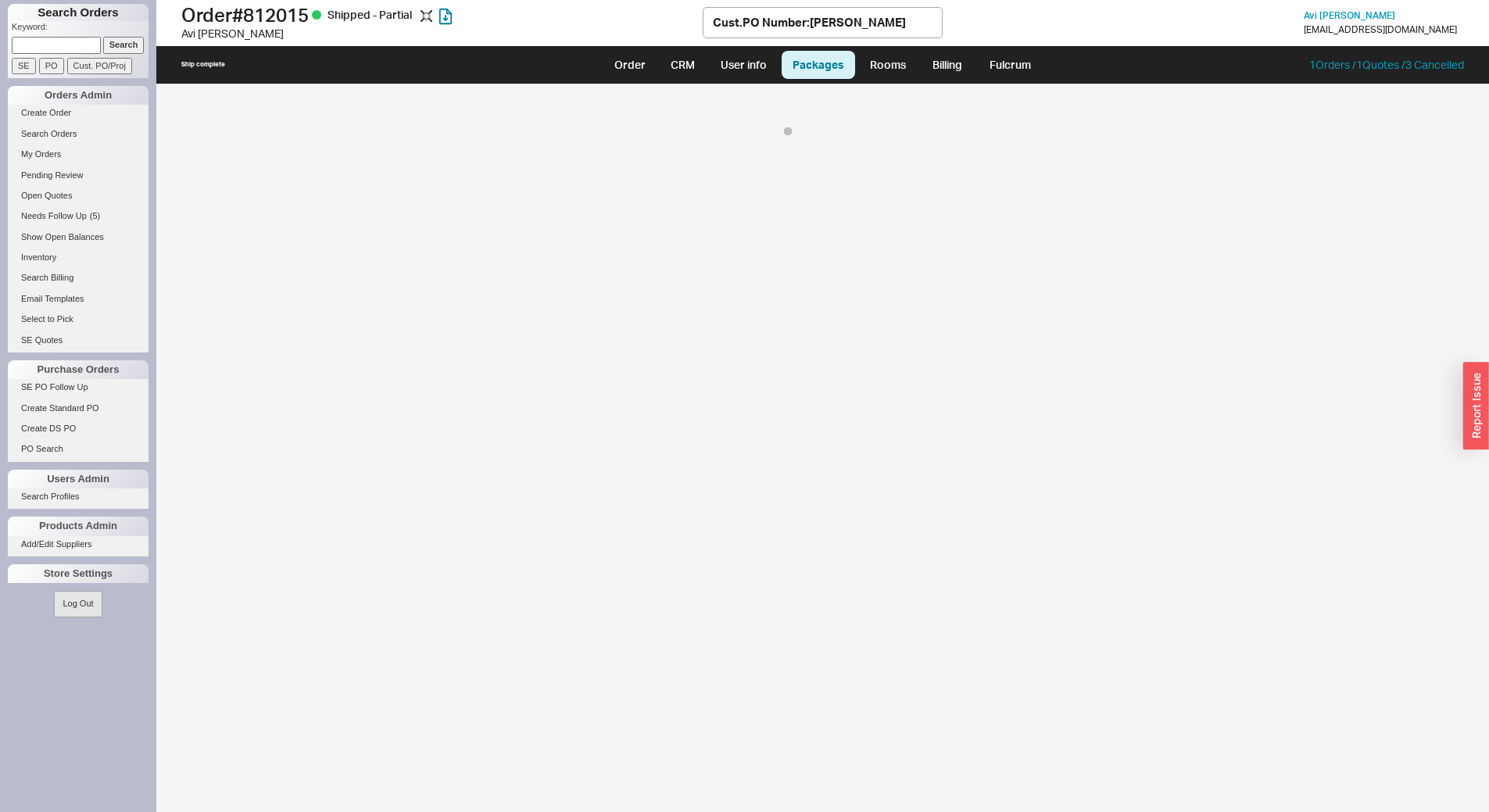
select select "8"
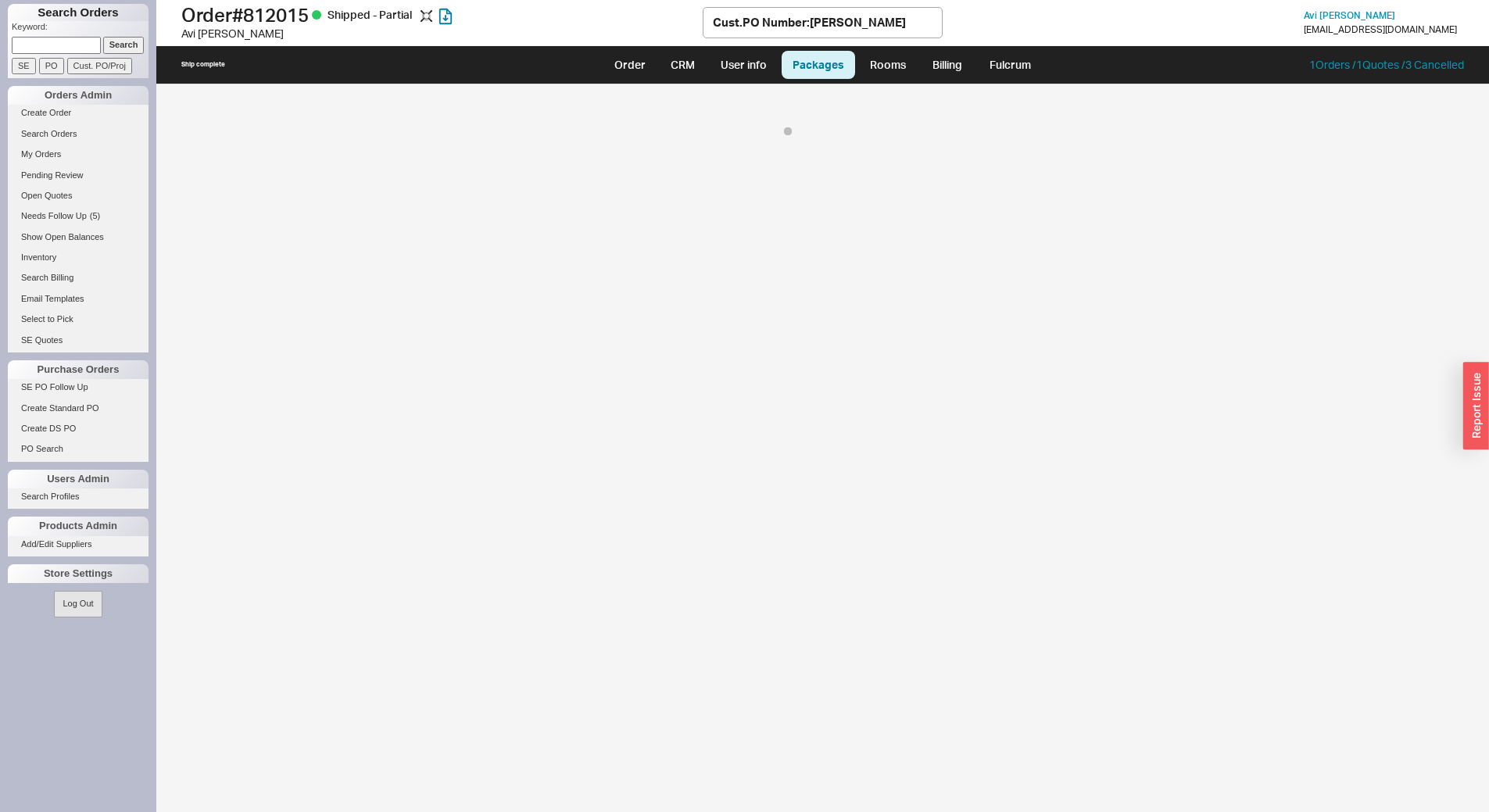
select select "8"
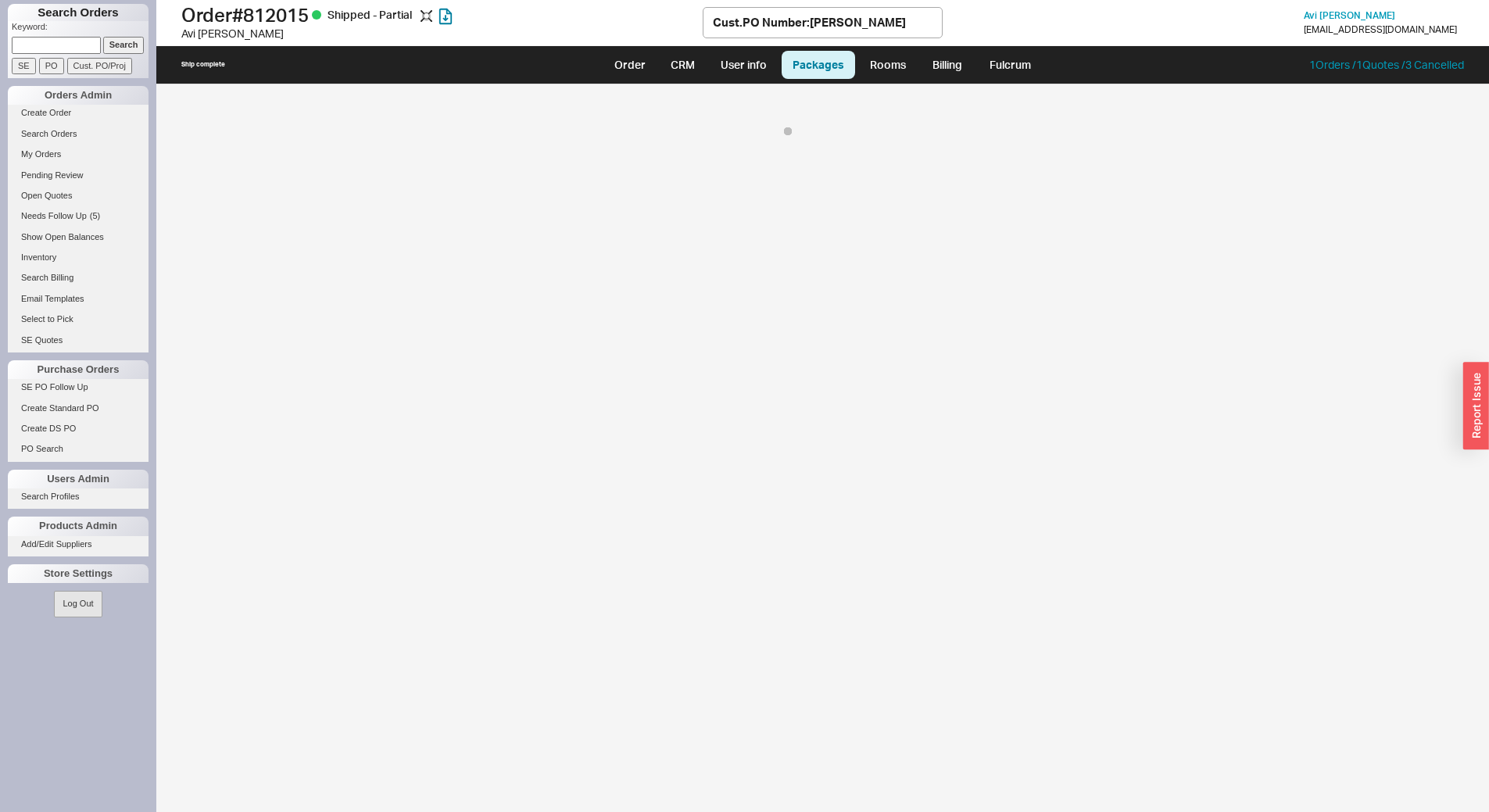
select select "8"
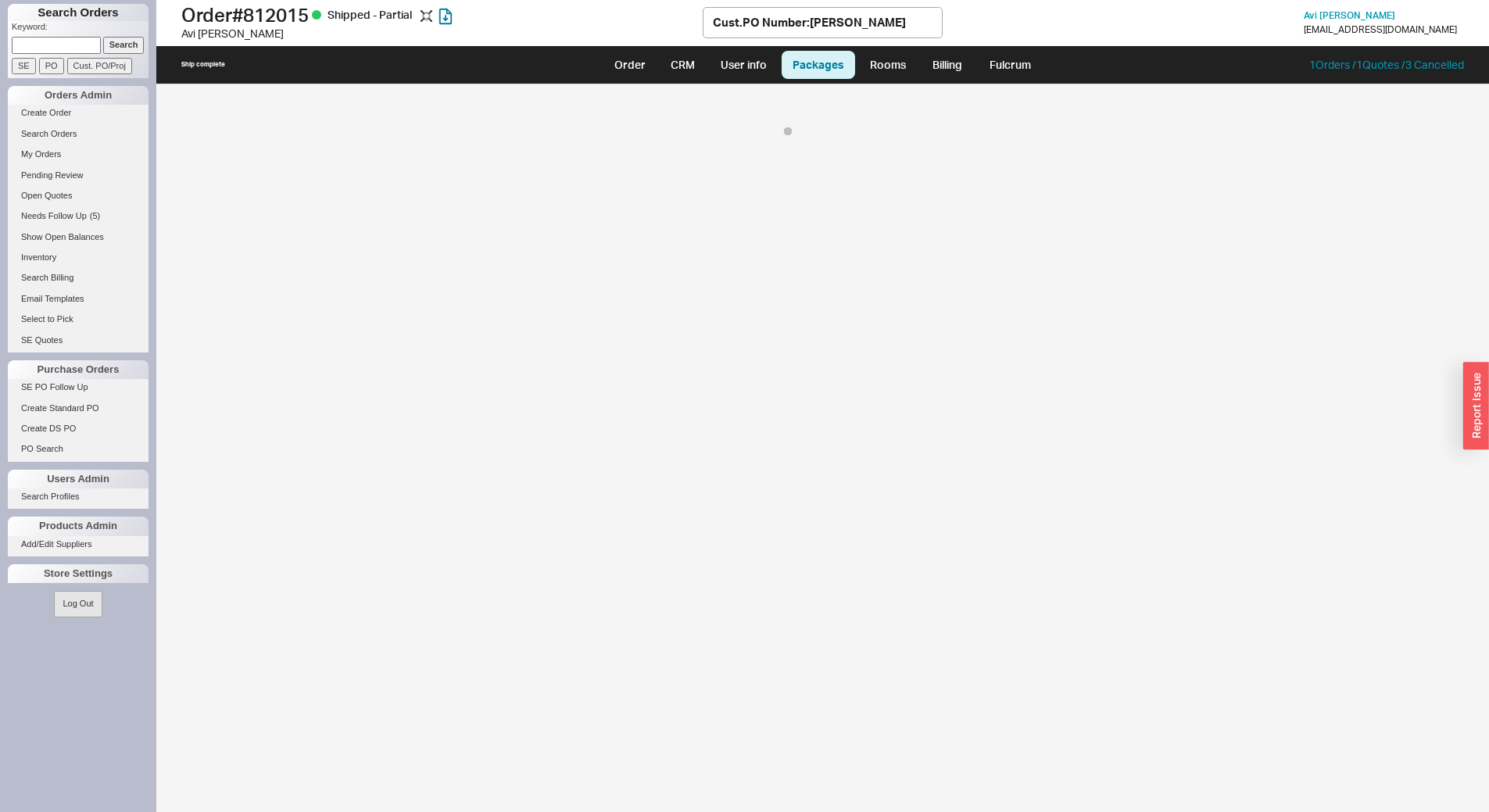
select select "8"
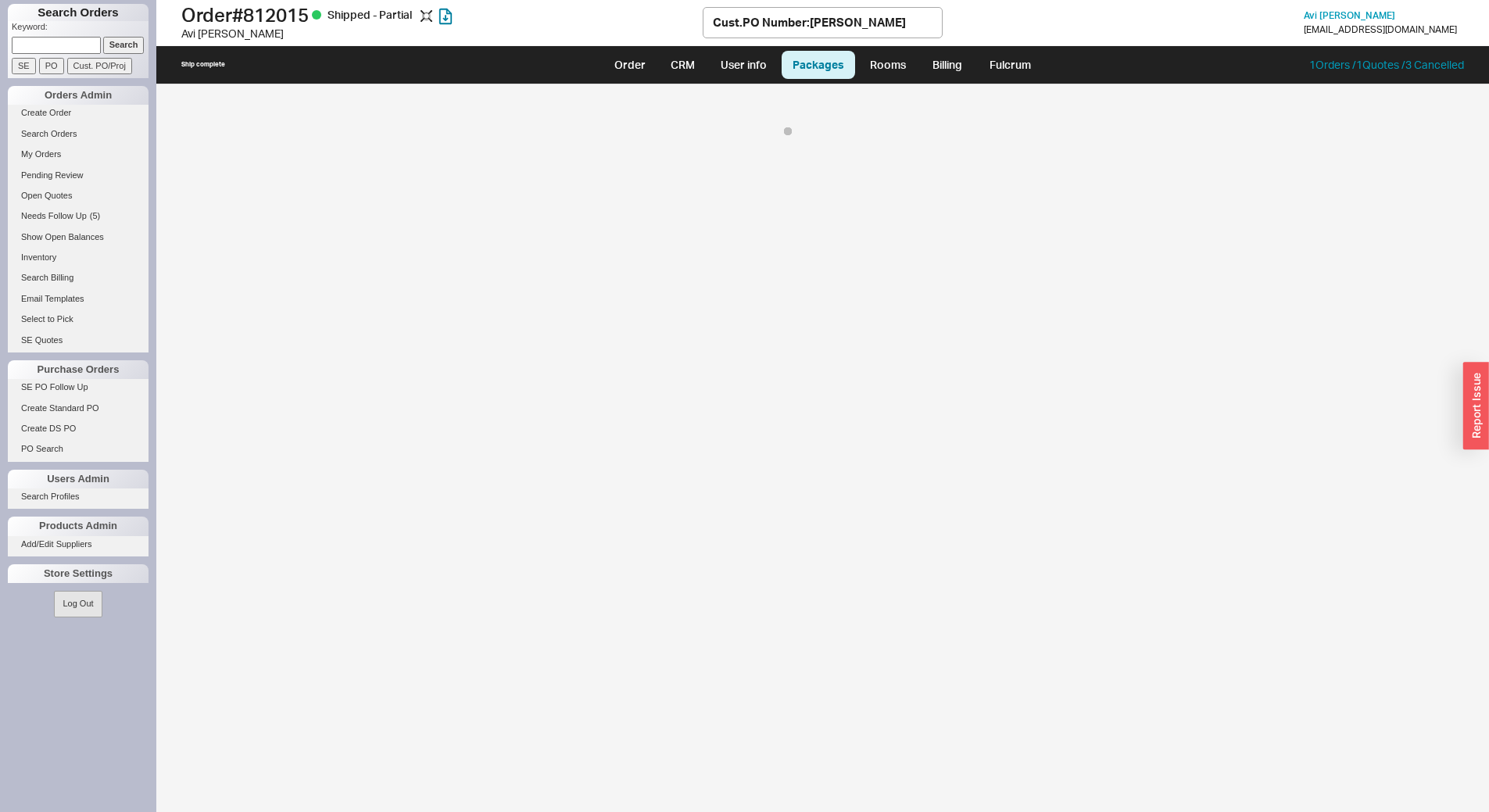
select select "8"
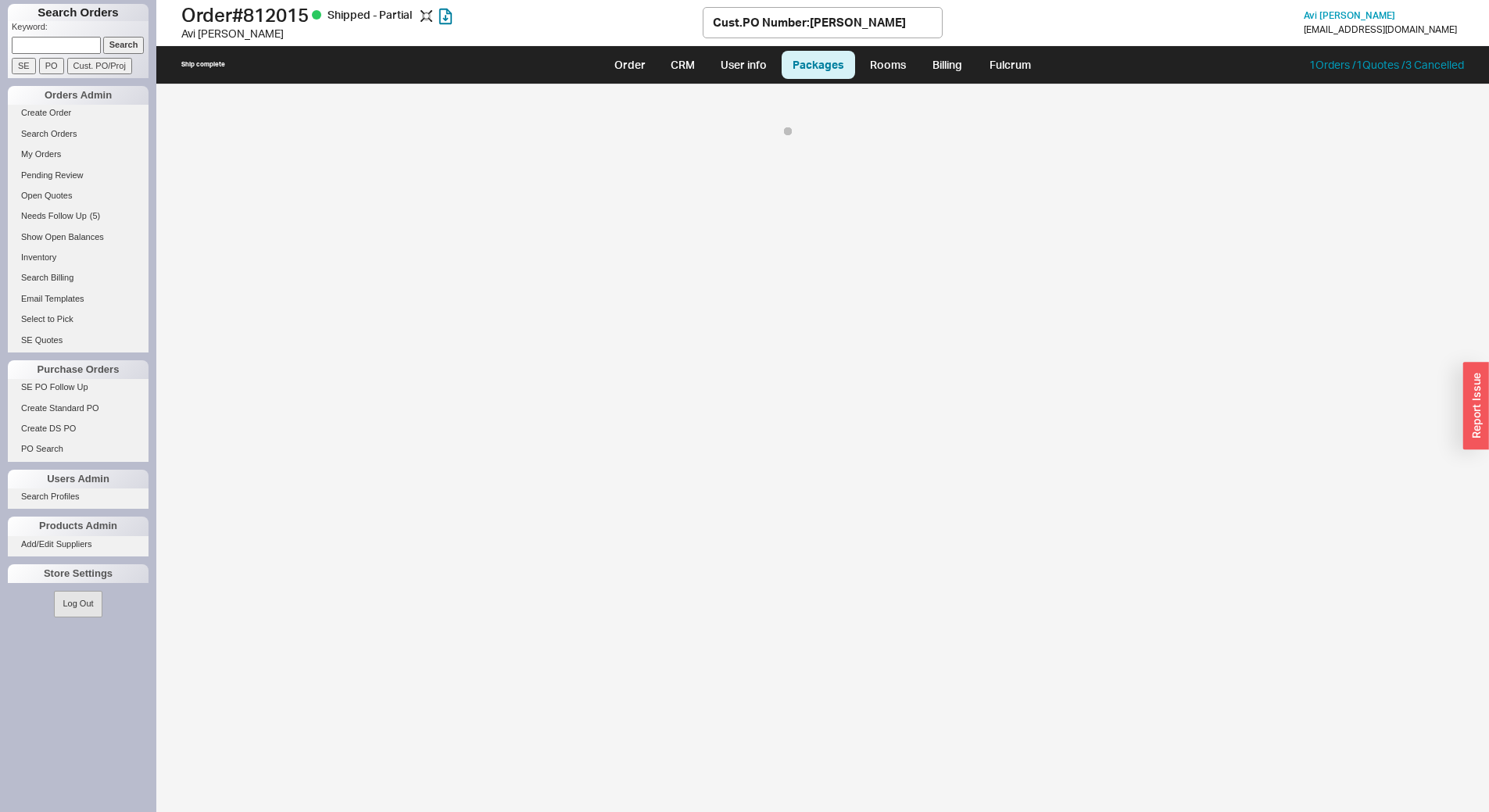
select select "8"
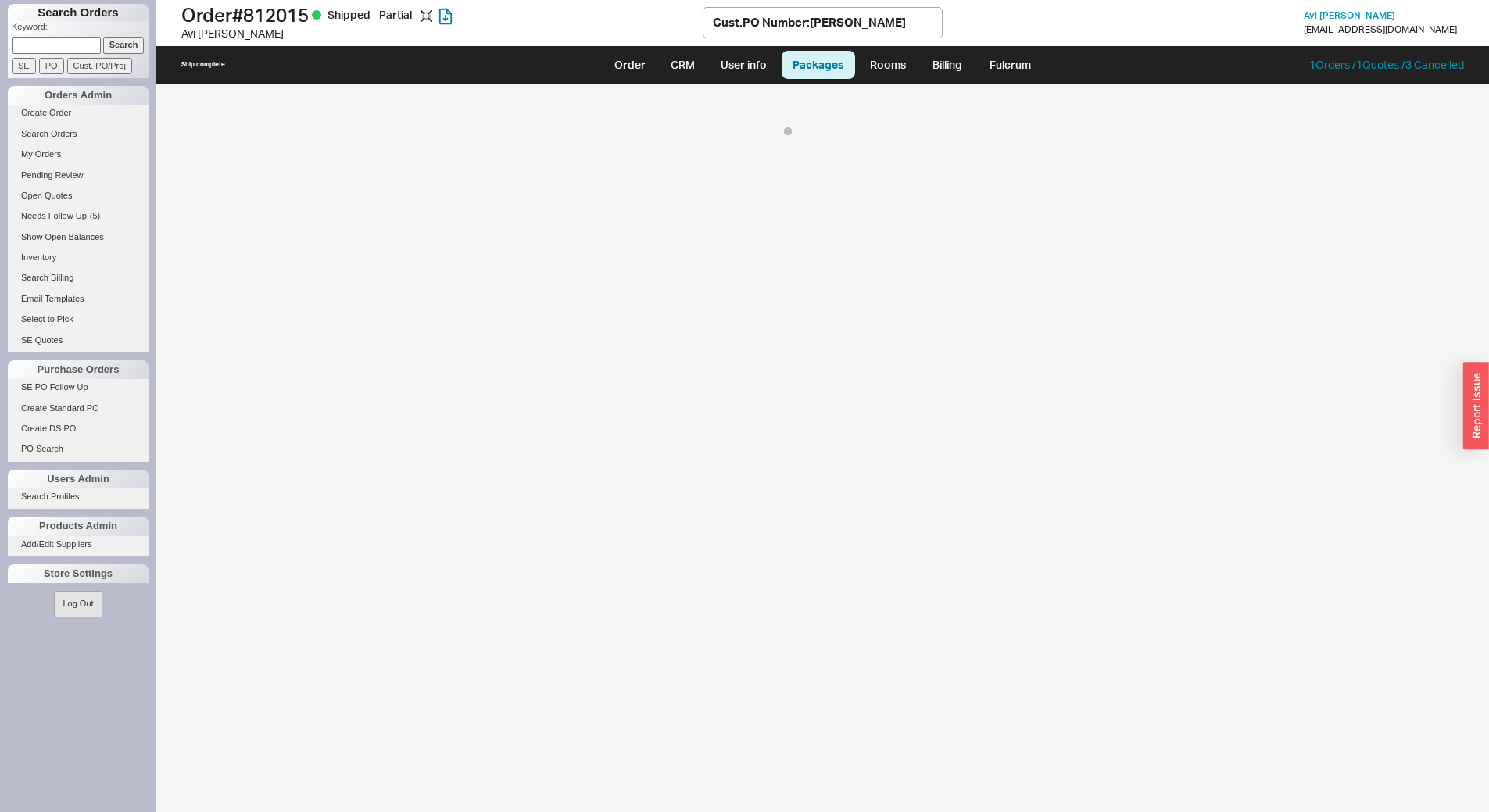
select select "8"
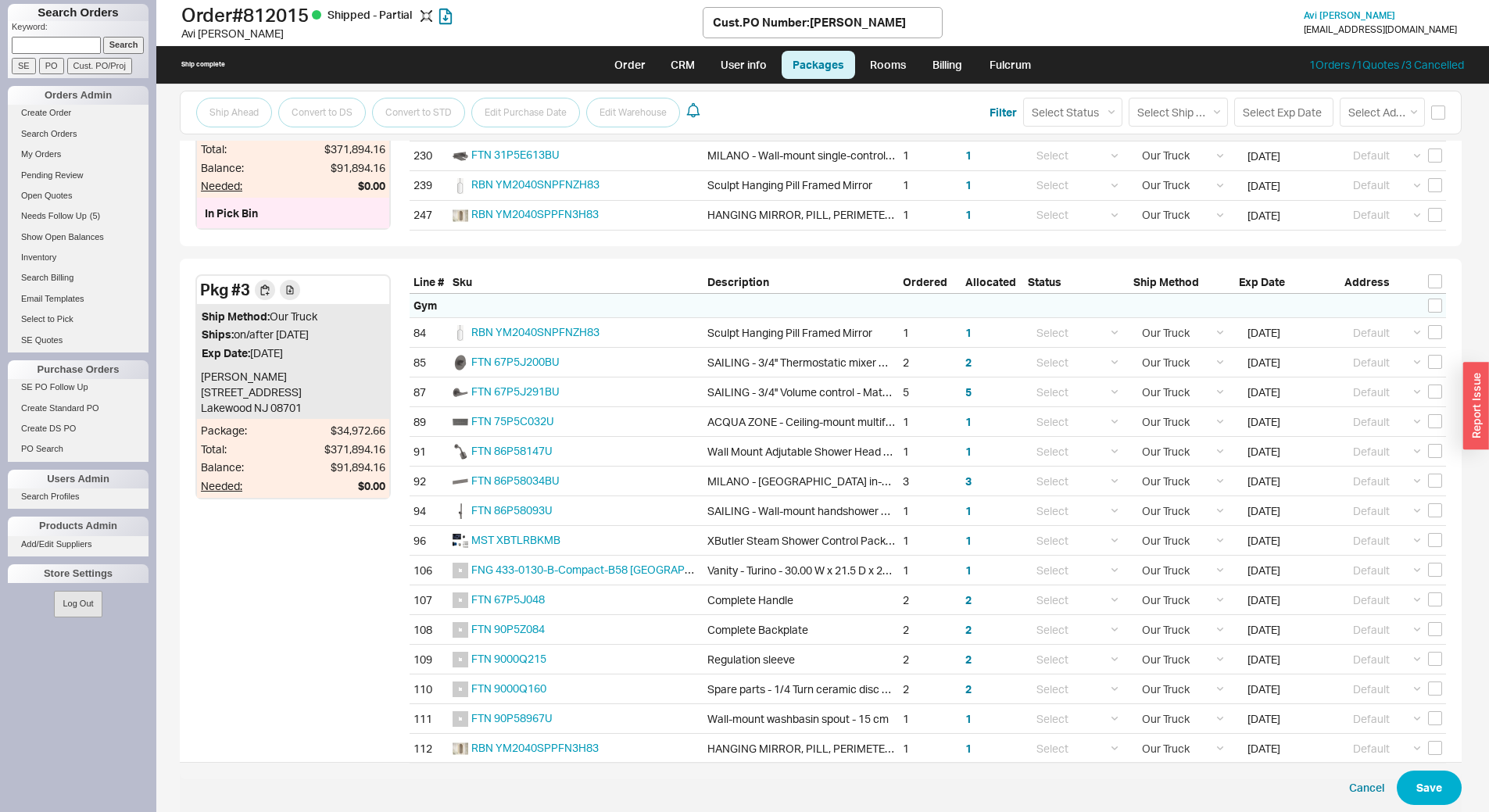
scroll to position [5823, 0]
